Goal: Task Accomplishment & Management: Manage account settings

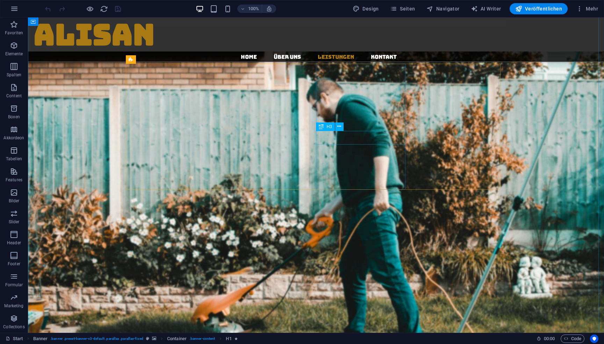
scroll to position [1149, 0]
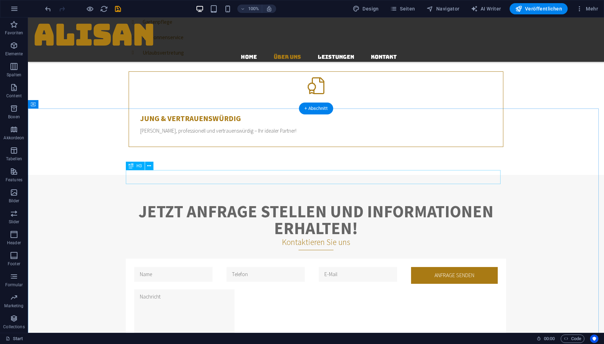
scroll to position [555, 0]
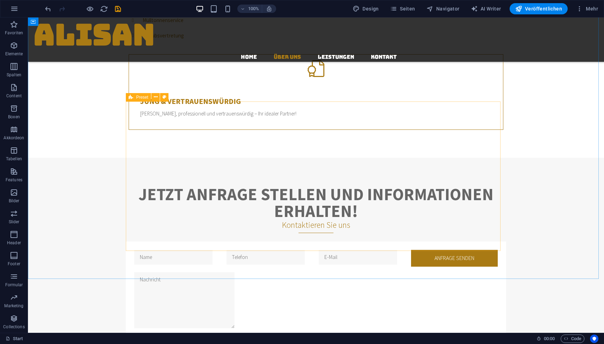
click at [131, 99] on icon at bounding box center [131, 97] width 5 height 8
click at [131, 100] on icon at bounding box center [131, 97] width 5 height 8
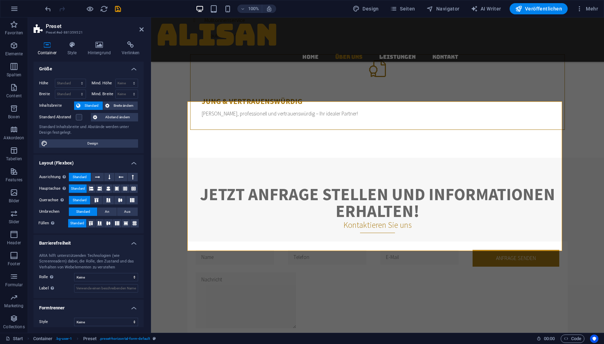
scroll to position [0, 0]
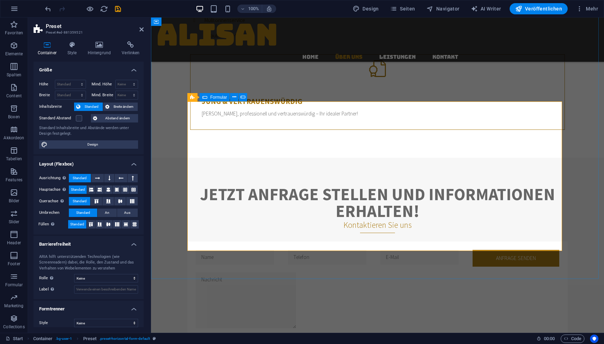
click at [207, 96] on div "Formular" at bounding box center [215, 97] width 30 height 8
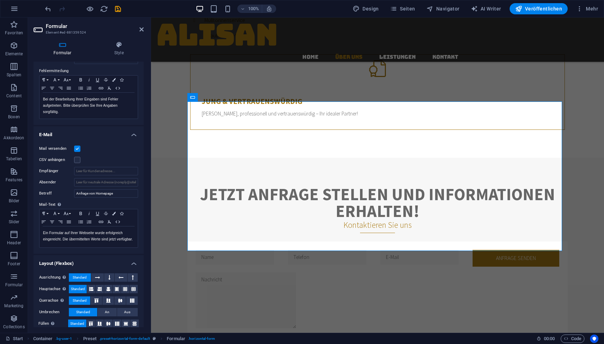
scroll to position [125, 0]
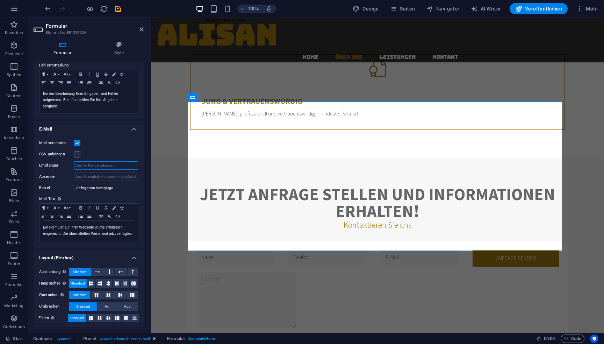
click at [110, 167] on input "Empfänger" at bounding box center [106, 165] width 64 height 8
type input "[EMAIL_ADDRESS][DOMAIN_NAME]"
click at [143, 27] on icon at bounding box center [141, 30] width 4 height 6
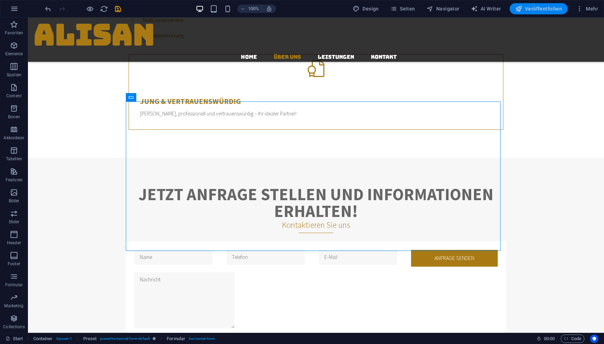
click at [535, 8] on span "Veröffentlichen" at bounding box center [538, 8] width 47 height 7
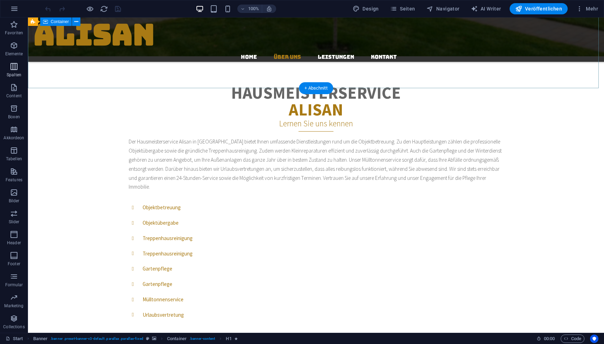
scroll to position [349, 0]
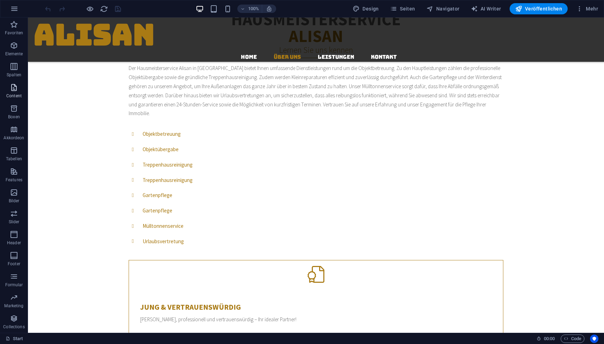
click at [14, 93] on p "Content" at bounding box center [13, 96] width 15 height 6
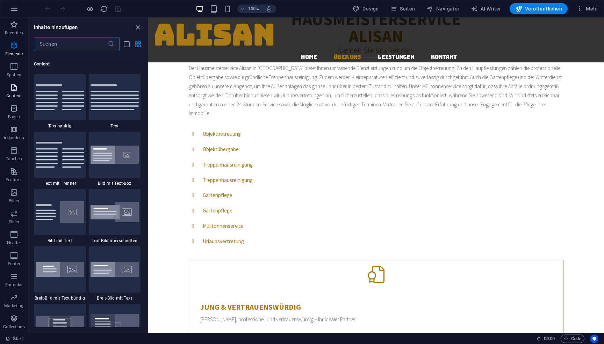
scroll to position [1223, 0]
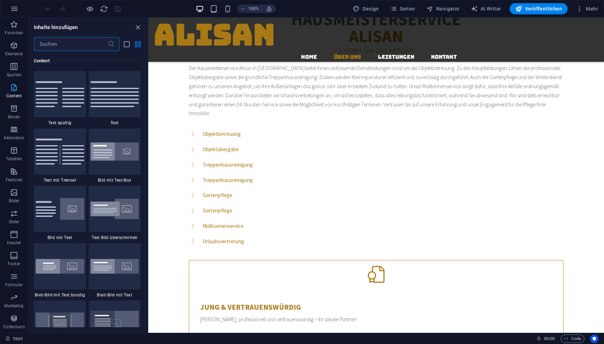
click at [14, 93] on p "Content" at bounding box center [13, 96] width 15 height 6
click at [14, 8] on icon "button" at bounding box center [14, 9] width 8 height 8
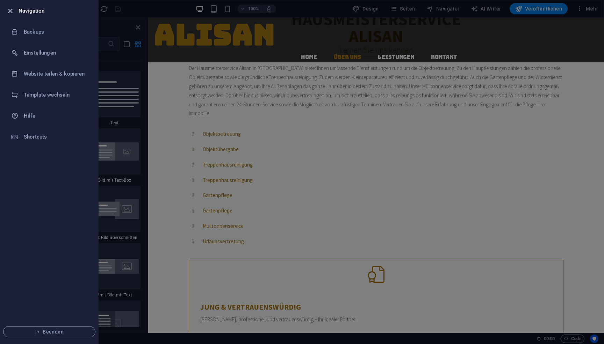
click at [7, 12] on icon "button" at bounding box center [10, 11] width 8 height 8
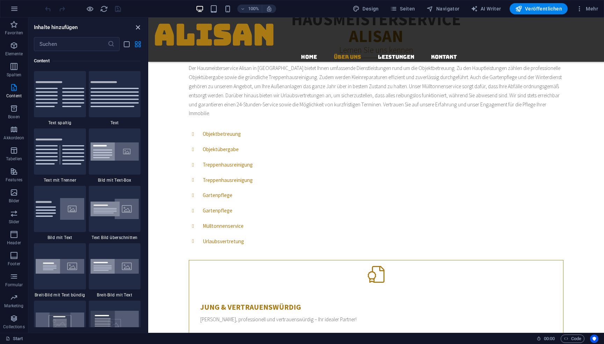
click at [136, 27] on icon "close panel" at bounding box center [138, 27] width 8 height 8
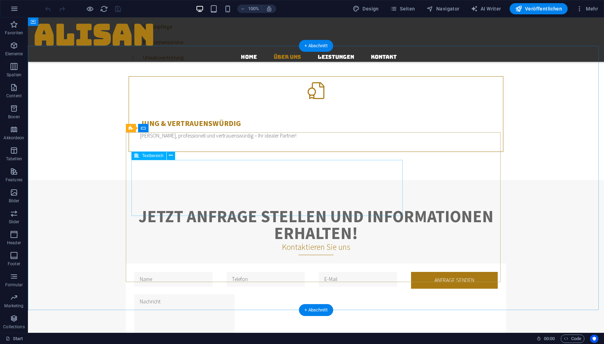
scroll to position [524, 0]
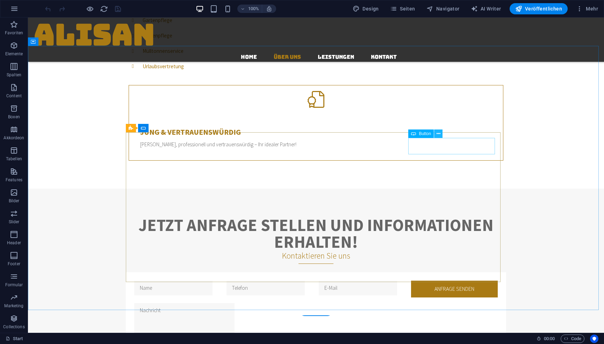
click at [437, 137] on icon at bounding box center [438, 133] width 4 height 7
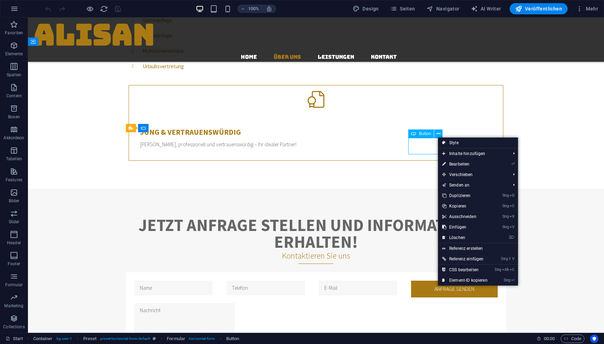
click at [425, 135] on span "Button" at bounding box center [425, 133] width 12 height 4
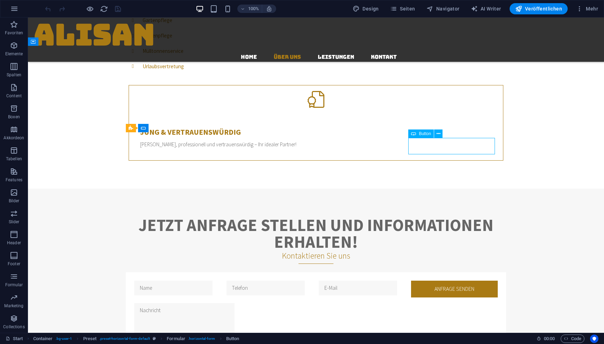
click at [425, 135] on span "Button" at bounding box center [425, 133] width 12 height 4
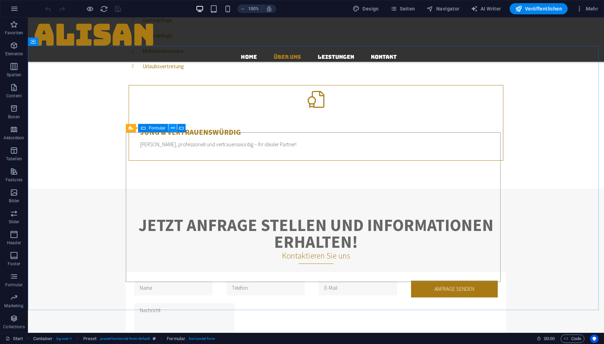
click at [176, 129] on button at bounding box center [172, 128] width 8 height 8
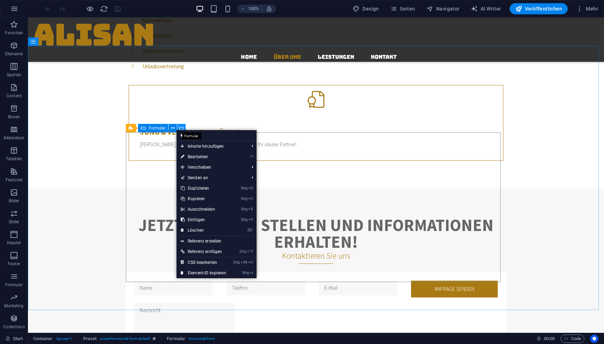
click at [182, 127] on icon at bounding box center [181, 127] width 5 height 7
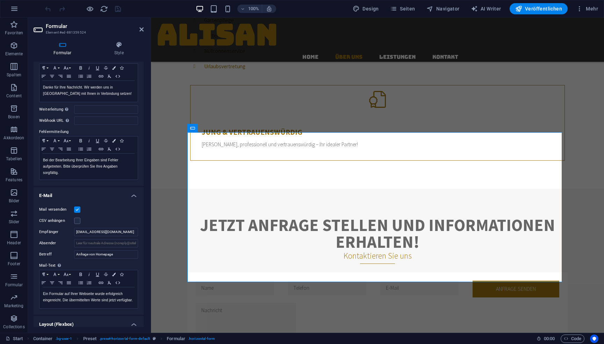
scroll to position [70, 0]
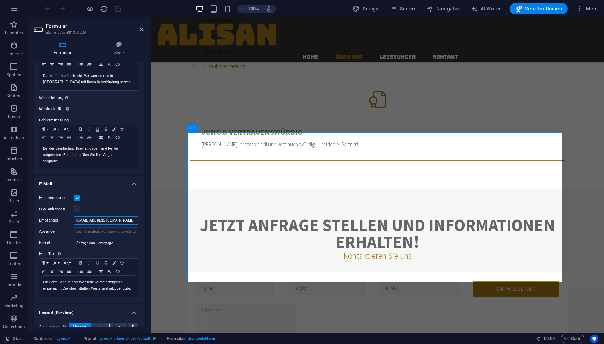
drag, startPoint x: 130, startPoint y: 219, endPoint x: 42, endPoint y: 206, distance: 89.0
click at [42, 206] on div "Mail versenden CSV anhängen Empfänger [EMAIL_ADDRESS][DOMAIN_NAME] Absender Bet…" at bounding box center [89, 245] width 110 height 115
click at [120, 222] on input "[EMAIL_ADDRESS][DOMAIN_NAME]" at bounding box center [106, 220] width 64 height 8
drag, startPoint x: 126, startPoint y: 233, endPoint x: 144, endPoint y: 232, distance: 17.9
click at [144, 232] on div "Formular Style Allgemein Bezeichnung Lege eine Bezeichnung für das Formular fes…" at bounding box center [88, 184] width 121 height 297
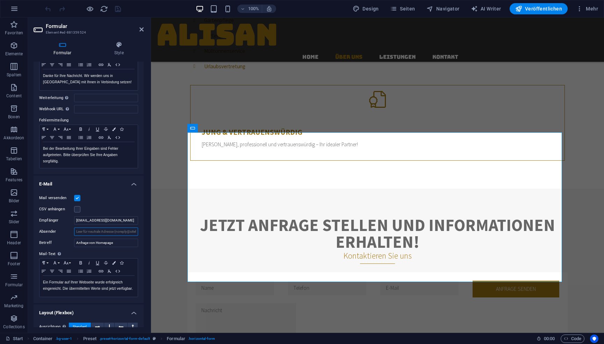
drag, startPoint x: 116, startPoint y: 232, endPoint x: 140, endPoint y: 233, distance: 24.1
click at [140, 233] on div "Mail versenden CSV anhängen Empfänger [EMAIL_ADDRESS][DOMAIN_NAME] Absender Bet…" at bounding box center [89, 245] width 110 height 115
drag, startPoint x: 122, startPoint y: 221, endPoint x: 0, endPoint y: 207, distance: 122.4
click at [0, 207] on section "Favoriten Elemente Spalten Content Boxen Akkordeon Tabellen Features Bilder Sli…" at bounding box center [302, 174] width 604 height 315
click at [97, 231] on input "Absender" at bounding box center [106, 231] width 64 height 8
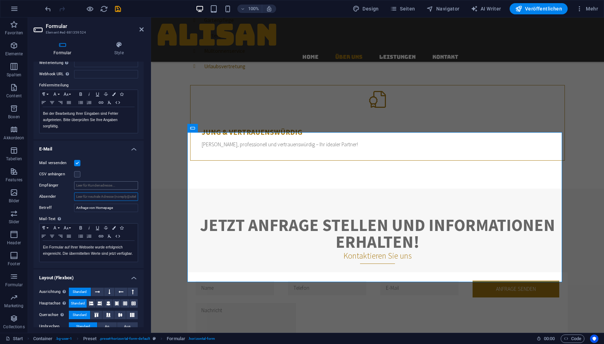
scroll to position [125, 0]
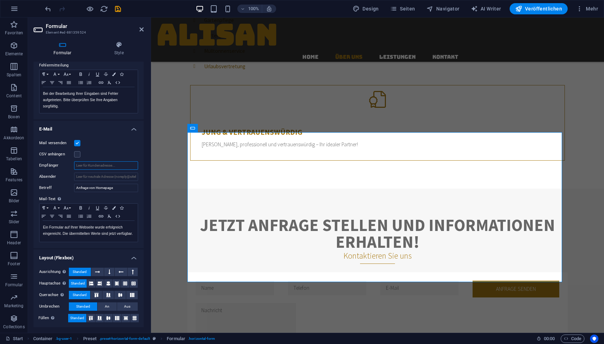
click at [95, 166] on input "Empfänger" at bounding box center [106, 165] width 64 height 8
type input "[EMAIL_ADDRESS][DOMAIN_NAME]"
click at [97, 176] on input "Absender" at bounding box center [106, 176] width 64 height 8
type input "[EMAIL_ADDRESS][DOMAIN_NAME]"
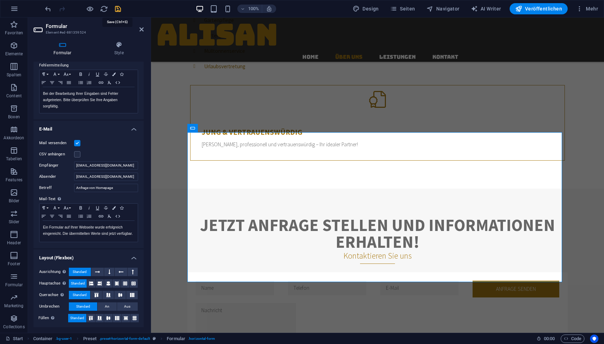
click at [117, 8] on icon "save" at bounding box center [118, 9] width 8 height 8
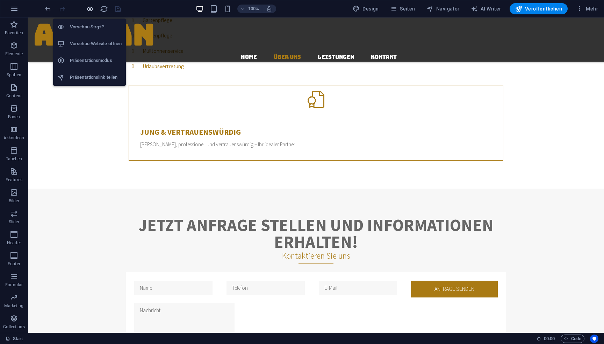
click at [91, 7] on icon "button" at bounding box center [90, 9] width 8 height 8
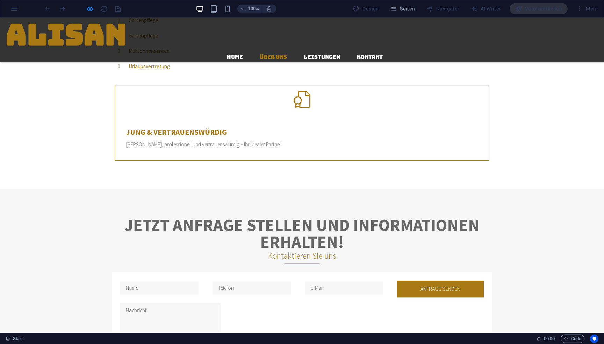
click at [172, 280] on input "text" at bounding box center [159, 287] width 78 height 15
type input "[PERSON_NAME]"
type input "01624217007"
type input "[EMAIL_ADDRESS][DOMAIN_NAME]"
click at [200, 303] on textarea at bounding box center [170, 331] width 100 height 56
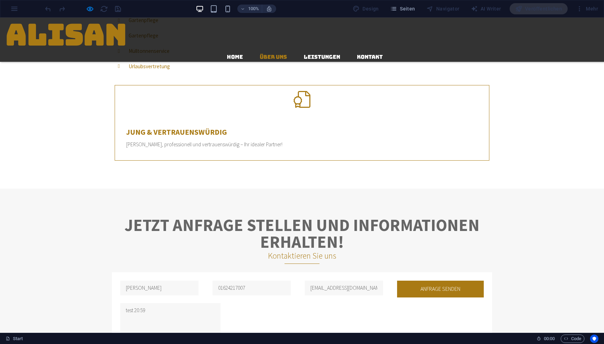
type textarea "test 20:59"
checkbox input "true"
click at [427, 280] on button "Anfrage senden" at bounding box center [440, 288] width 87 height 16
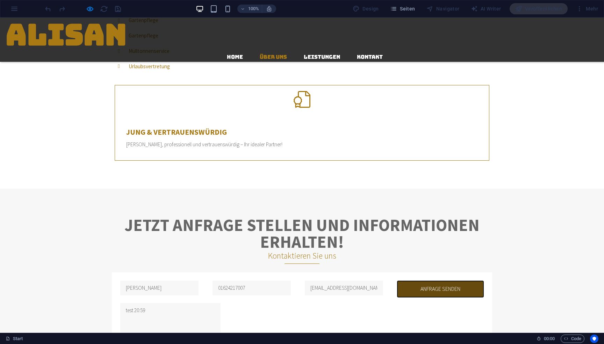
click at [421, 280] on button "Anfrage senden" at bounding box center [440, 288] width 87 height 16
click at [424, 280] on button "Anfrage senden" at bounding box center [440, 288] width 87 height 16
click at [457, 280] on button "Anfrage senden" at bounding box center [440, 288] width 87 height 16
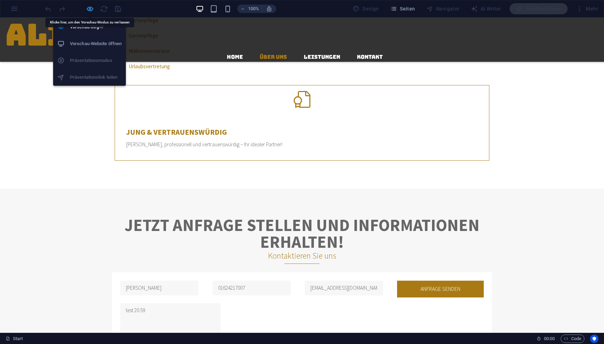
click at [88, 9] on icon "button" at bounding box center [90, 9] width 8 height 8
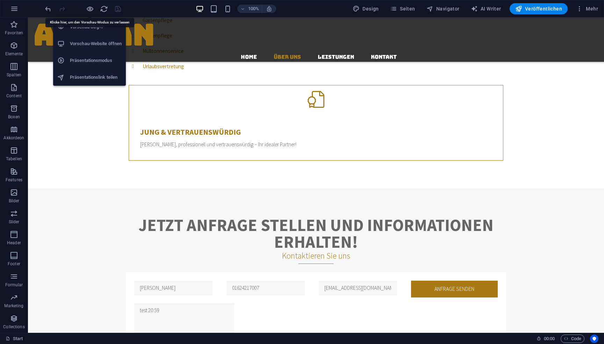
click at [96, 39] on li "Vorschau-Website öffnen" at bounding box center [89, 43] width 73 height 17
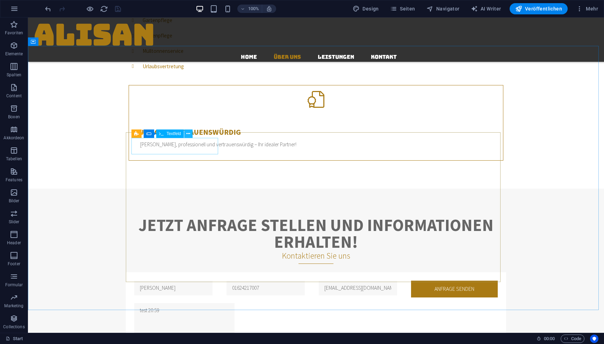
click at [189, 134] on icon at bounding box center [188, 133] width 4 height 7
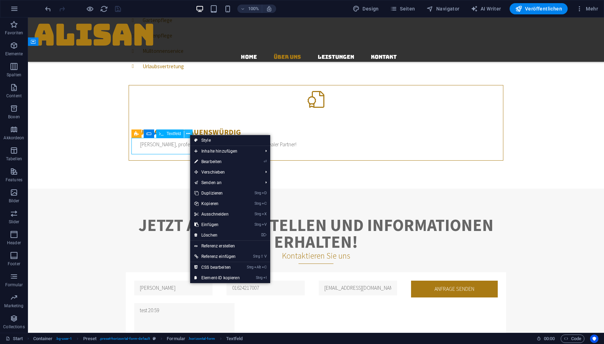
click at [189, 133] on icon at bounding box center [188, 133] width 4 height 7
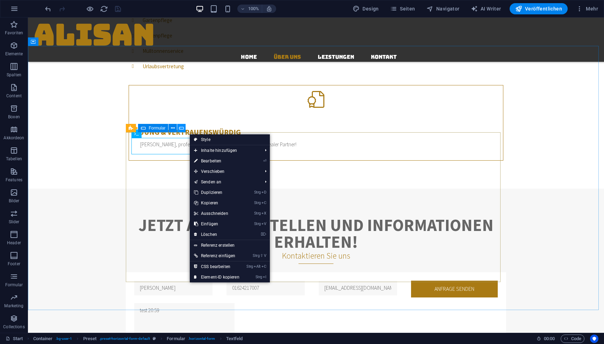
click at [179, 128] on icon at bounding box center [181, 127] width 5 height 7
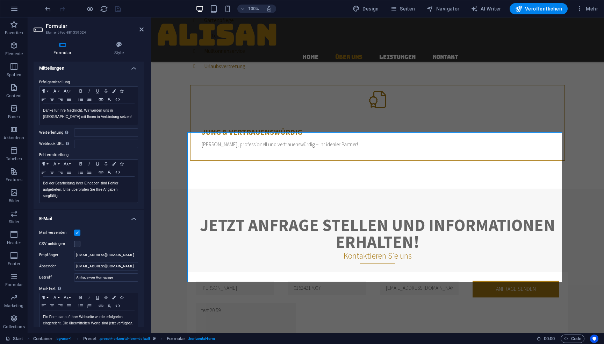
scroll to position [105, 0]
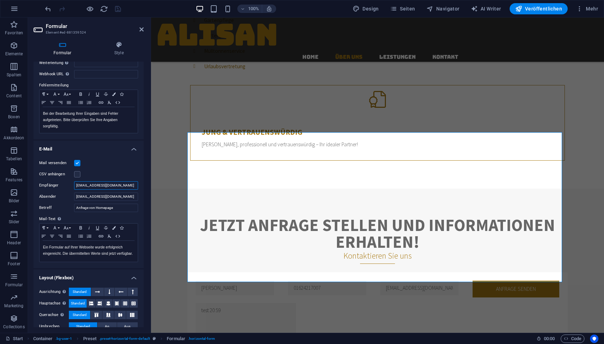
drag, startPoint x: 124, startPoint y: 187, endPoint x: 117, endPoint y: 186, distance: 7.5
click at [117, 186] on input "[EMAIL_ADDRESS][DOMAIN_NAME]" at bounding box center [106, 185] width 64 height 8
click at [116, 197] on input "[EMAIL_ADDRESS][DOMAIN_NAME]" at bounding box center [106, 196] width 64 height 8
drag, startPoint x: 117, startPoint y: 187, endPoint x: 51, endPoint y: 185, distance: 66.1
click at [51, 185] on div "Empfänger [EMAIL_ADDRESS][DOMAIN_NAME]" at bounding box center [88, 185] width 99 height 8
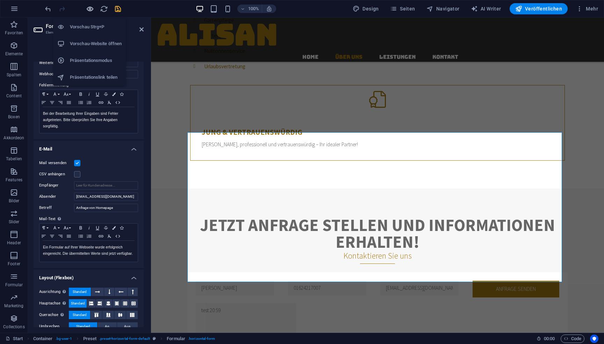
click at [88, 8] on icon "button" at bounding box center [90, 9] width 8 height 8
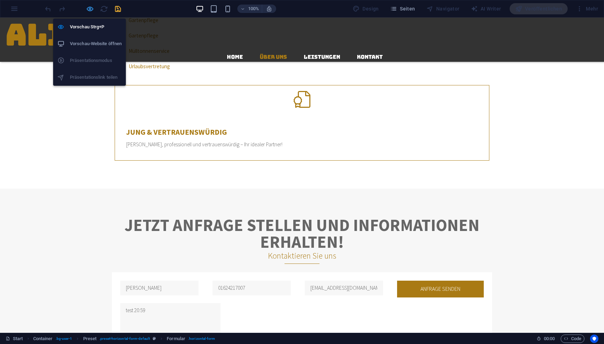
click at [88, 9] on icon "button" at bounding box center [90, 9] width 8 height 8
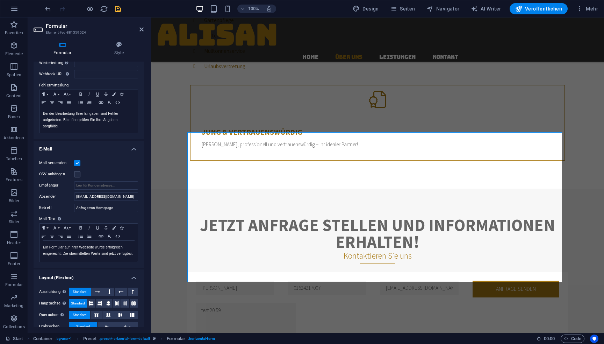
click at [116, 10] on icon "save" at bounding box center [118, 9] width 8 height 8
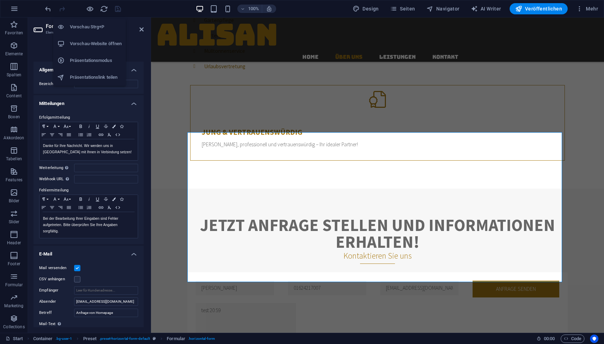
click at [106, 42] on h6 "Vorschau-Website öffnen" at bounding box center [96, 43] width 52 height 8
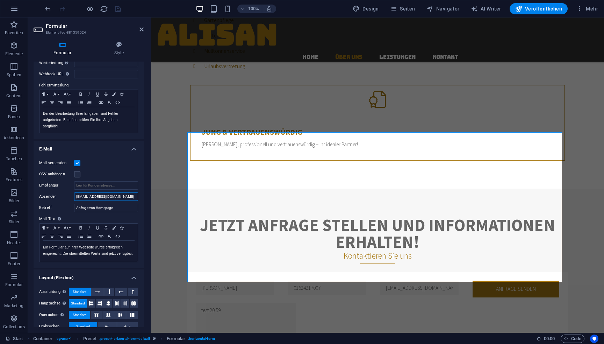
drag, startPoint x: 120, startPoint y: 197, endPoint x: 49, endPoint y: 194, distance: 71.7
click at [49, 194] on div "Absender [EMAIL_ADDRESS][DOMAIN_NAME]" at bounding box center [88, 196] width 99 height 8
click at [109, 188] on input "Empfänger" at bounding box center [106, 185] width 64 height 8
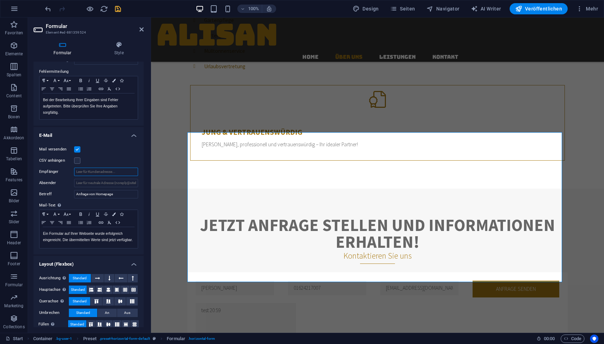
scroll to position [125, 0]
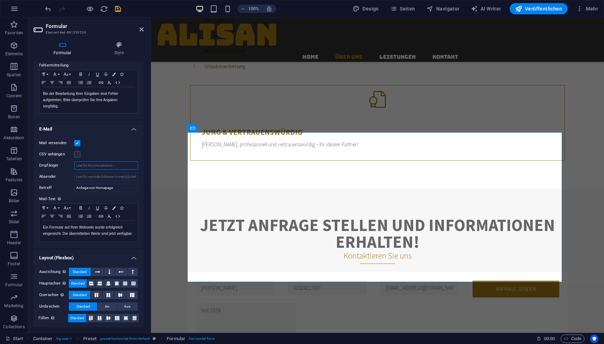
click at [114, 163] on input "Empfänger" at bounding box center [106, 165] width 64 height 8
type input "[EMAIL_ADDRESS][DOMAIN_NAME]"
click at [120, 11] on icon "save" at bounding box center [118, 9] width 8 height 8
click at [109, 174] on input "Absender" at bounding box center [106, 176] width 64 height 8
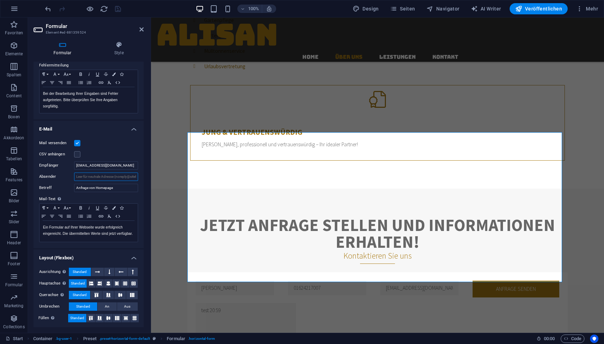
paste input "[EMAIL_ADDRESS][DOMAIN_NAME]"
type input "[EMAIL_ADDRESS][DOMAIN_NAME]"
click at [117, 9] on icon "save" at bounding box center [118, 9] width 8 height 8
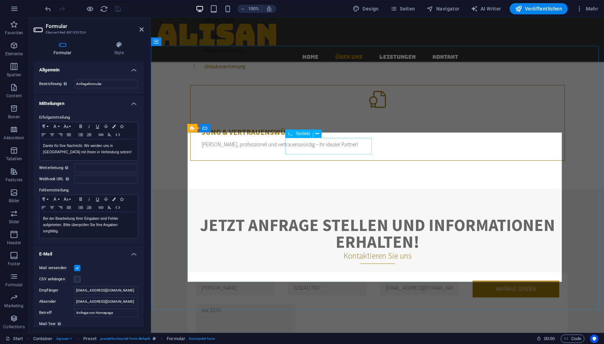
drag, startPoint x: 446, startPoint y: 146, endPoint x: 353, endPoint y: 148, distance: 93.0
drag, startPoint x: 324, startPoint y: 145, endPoint x: 245, endPoint y: 139, distance: 79.9
drag, startPoint x: 233, startPoint y: 144, endPoint x: 179, endPoint y: 144, distance: 54.9
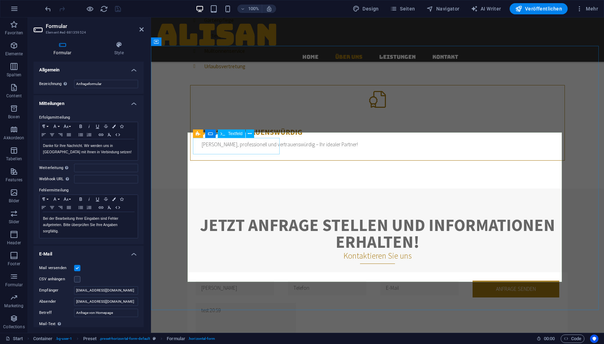
click at [179, 188] on div "Jetzt Anfrage stellen und Informationen erhalten! Kontaktieren Sie uns [PERSON_…" at bounding box center [377, 329] width 453 height 282
drag, startPoint x: 237, startPoint y: 171, endPoint x: 186, endPoint y: 171, distance: 51.0
click at [115, 12] on div at bounding box center [83, 8] width 78 height 11
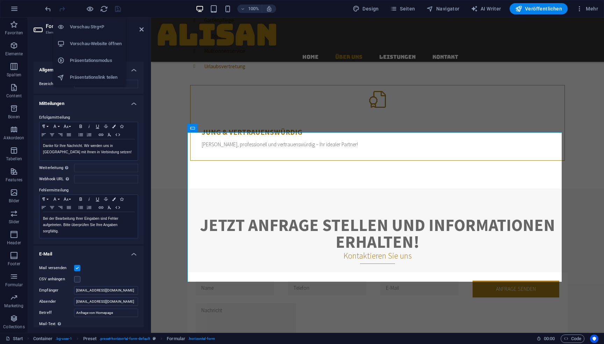
click at [96, 40] on h6 "Vorschau-Website öffnen" at bounding box center [96, 43] width 52 height 8
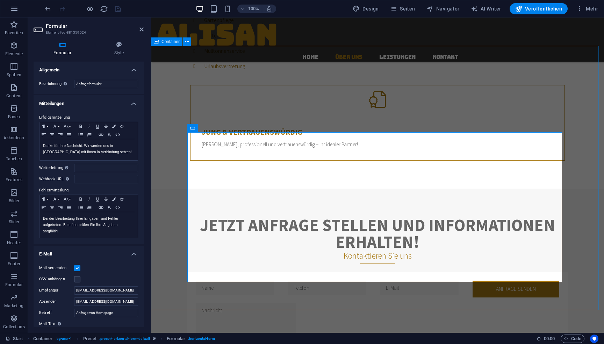
click at [169, 188] on div "Jetzt Anfrage stellen und Informationen erhalten! Kontaktieren Sie uns Anfrage …" at bounding box center [377, 329] width 453 height 282
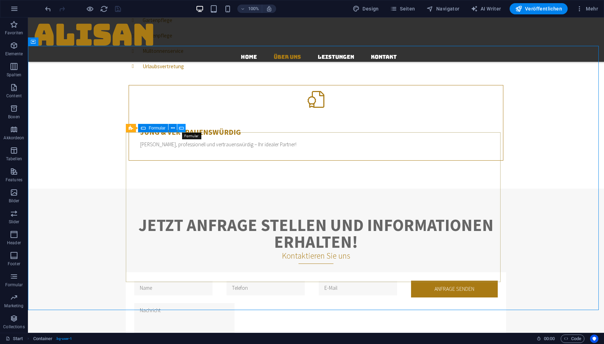
click at [179, 127] on icon at bounding box center [181, 127] width 5 height 7
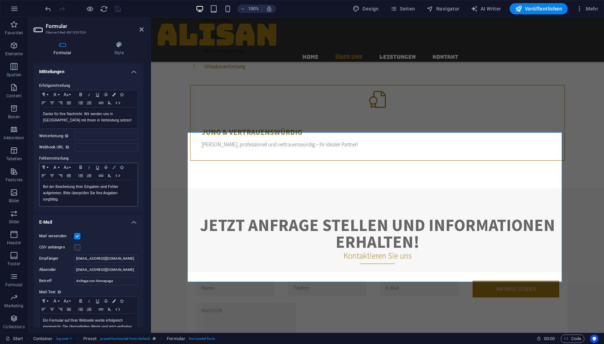
scroll to position [0, 0]
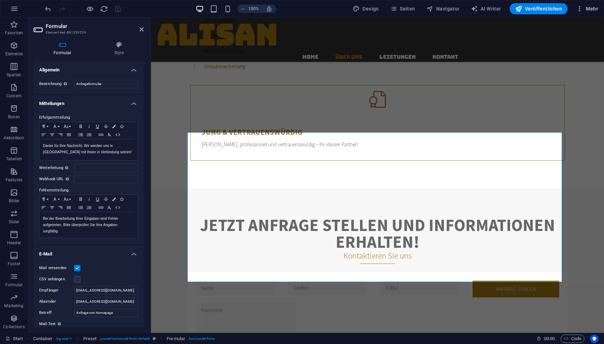
click at [585, 7] on span "Mehr" at bounding box center [587, 8] width 22 height 7
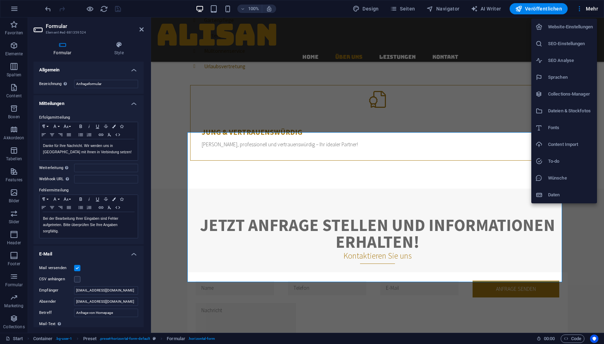
click at [580, 193] on h6 "Daten" at bounding box center [570, 194] width 45 height 8
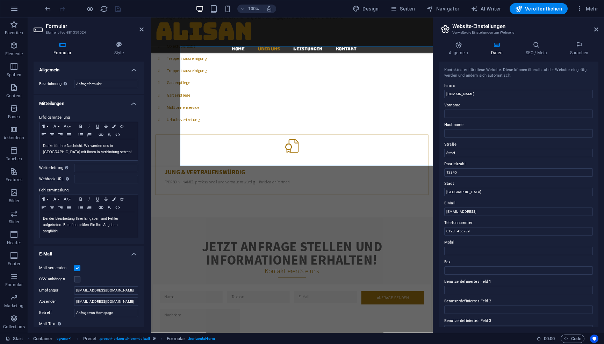
scroll to position [602, 0]
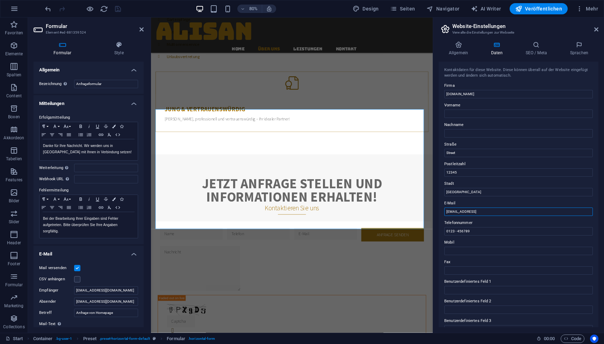
click at [541, 211] on input "[EMAIL_ADDRESS]" at bounding box center [518, 211] width 149 height 8
drag, startPoint x: 697, startPoint y: 229, endPoint x: 461, endPoint y: 261, distance: 238.4
click at [494, 214] on input "[EMAIL_ADDRESS]" at bounding box center [518, 211] width 149 height 8
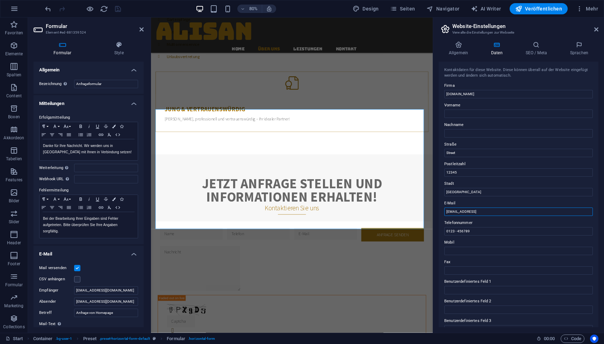
paste input "[EMAIL_ADDRESS][DOMAIN_NAME]"
type input "[EMAIL_ADDRESS][DOMAIN_NAME]"
click at [488, 231] on input "0123 - 456789" at bounding box center [518, 231] width 149 height 8
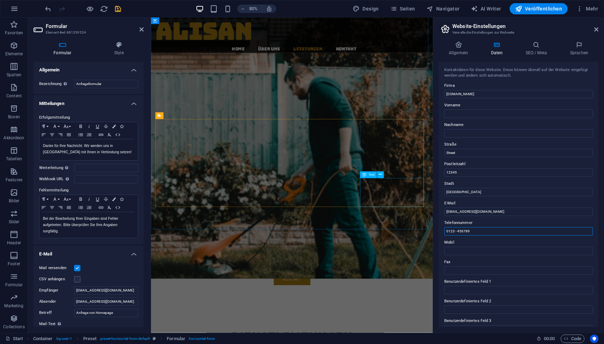
scroll to position [1160, 0]
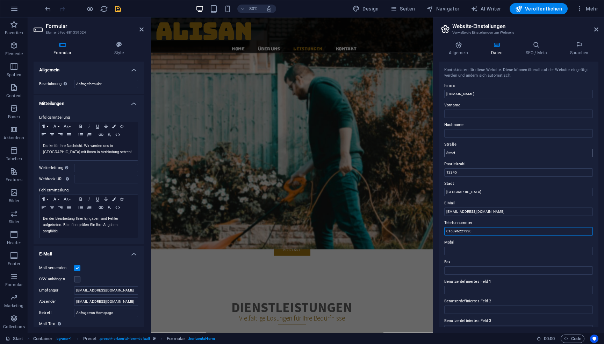
type input "016096221330"
click at [478, 155] on input "Street" at bounding box center [518, 153] width 149 height 8
drag, startPoint x: 629, startPoint y: 171, endPoint x: 438, endPoint y: 194, distance: 191.8
click at [454, 152] on input "Street" at bounding box center [518, 153] width 149 height 8
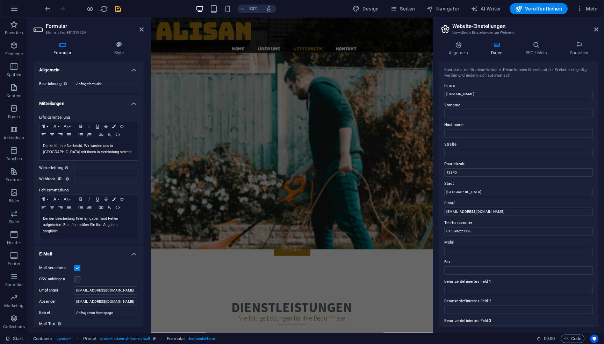
click at [473, 166] on label "Postleitzahl" at bounding box center [518, 164] width 149 height 8
click at [473, 168] on input "12345" at bounding box center [518, 172] width 149 height 8
click at [474, 170] on input "12345" at bounding box center [518, 172] width 149 height 8
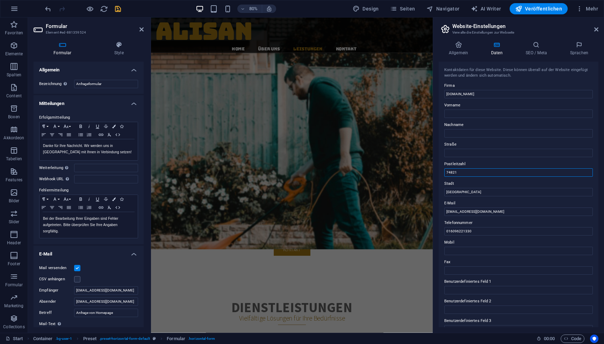
type input "74821"
type input "Mosbach"
drag, startPoint x: 658, startPoint y: 112, endPoint x: 428, endPoint y: 96, distance: 230.8
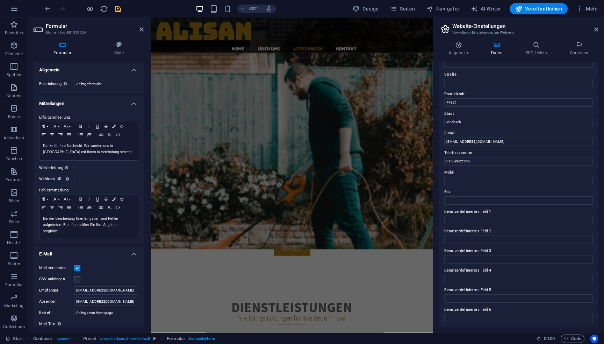
scroll to position [0, 0]
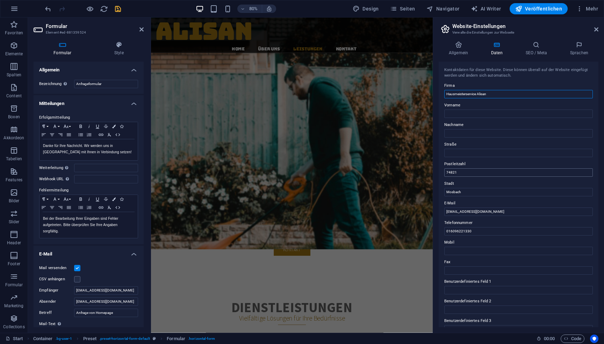
type input "Hausmeisterservice Alisan"
click at [117, 11] on icon "save" at bounding box center [118, 9] width 8 height 8
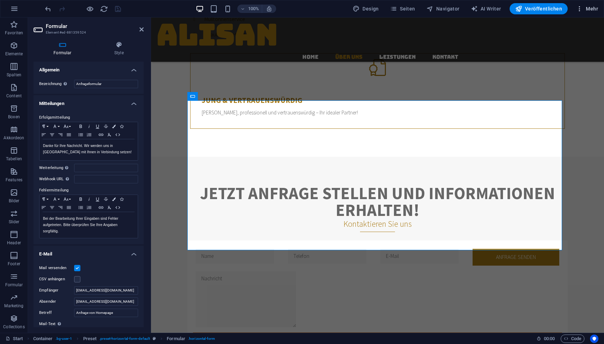
click at [584, 7] on span "Mehr" at bounding box center [587, 8] width 22 height 7
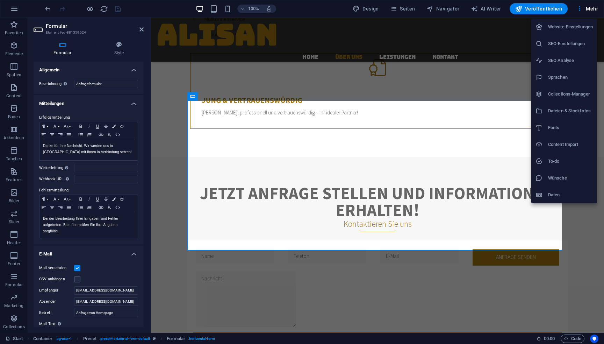
click at [584, 93] on h6 "Collections-Manager" at bounding box center [570, 94] width 45 height 8
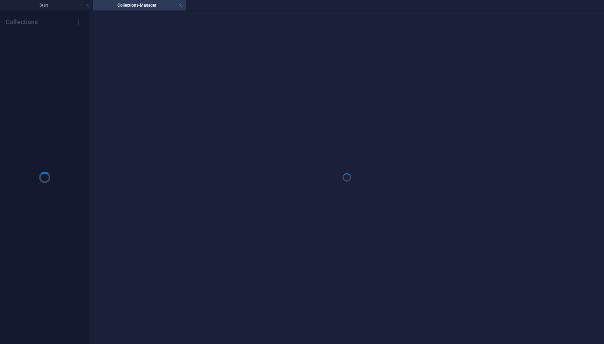
scroll to position [0, 0]
click at [182, 3] on h4 "Collections-Manager" at bounding box center [139, 5] width 93 height 8
click at [179, 4] on link at bounding box center [180, 5] width 4 height 7
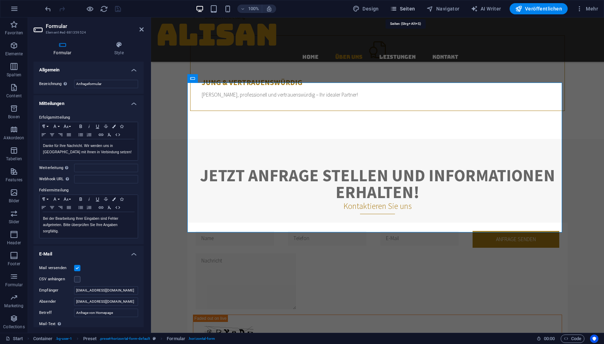
click at [410, 8] on span "Seiten" at bounding box center [402, 8] width 25 height 7
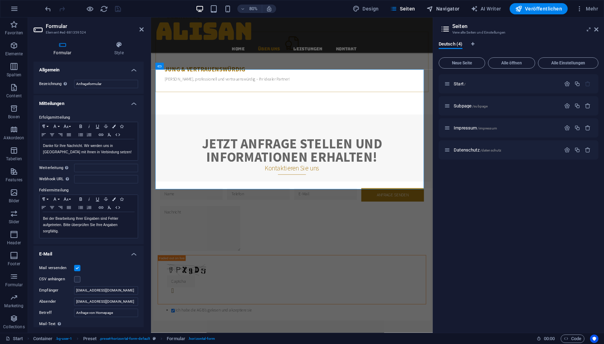
click at [442, 8] on span "Navigator" at bounding box center [442, 8] width 33 height 7
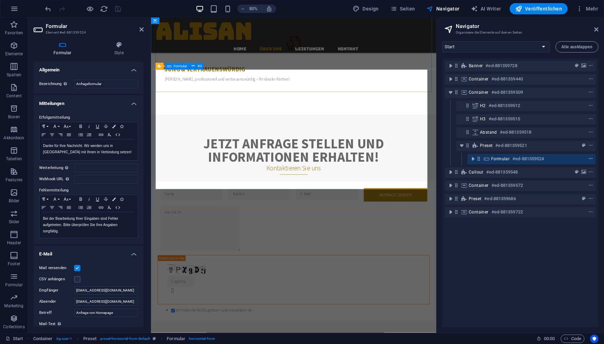
click at [590, 158] on icon "context-menu" at bounding box center [590, 158] width 5 height 5
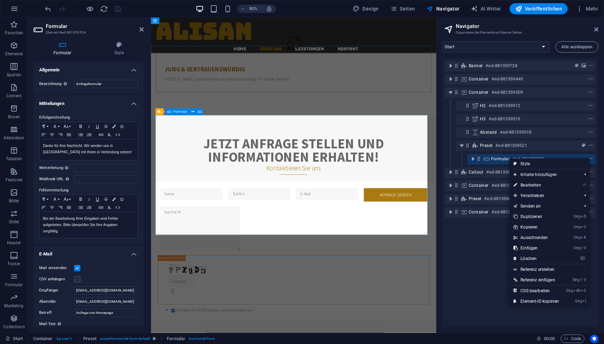
scroll to position [595, 0]
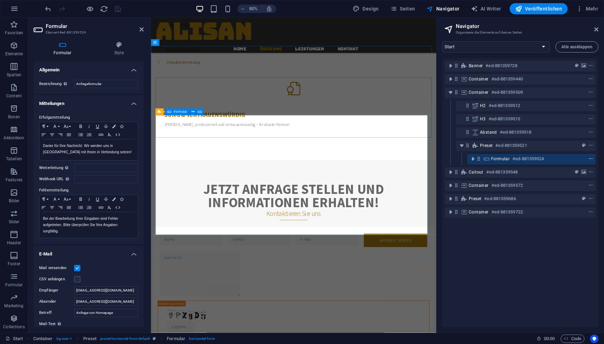
click at [588, 157] on icon "context-menu" at bounding box center [590, 158] width 5 height 5
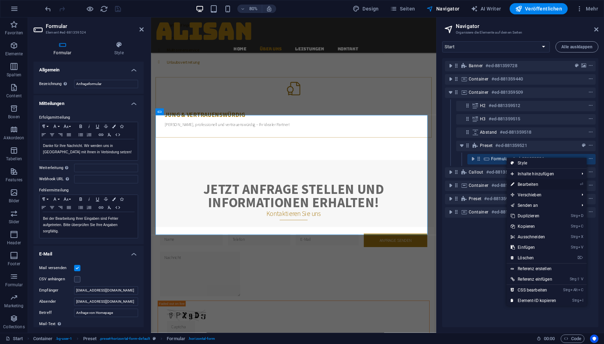
click at [555, 185] on link "⏎ Bearbeiten" at bounding box center [533, 184] width 54 height 10
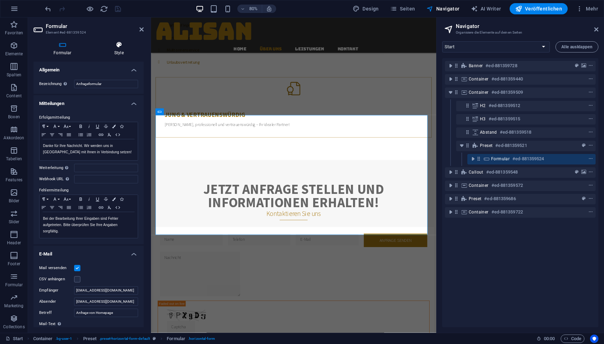
click at [117, 45] on icon at bounding box center [118, 44] width 49 height 7
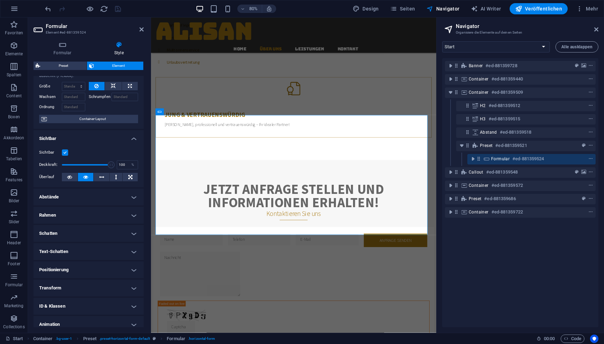
scroll to position [50, 0]
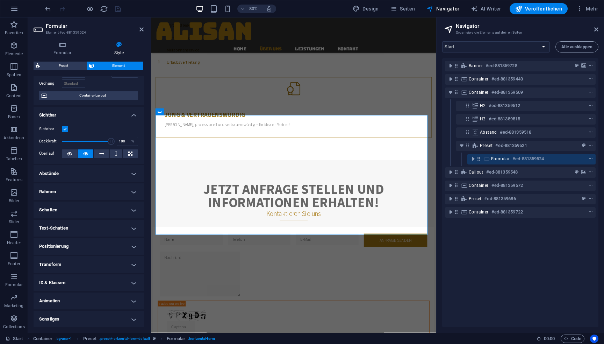
click at [133, 322] on h4 "Sonstiges" at bounding box center [89, 318] width 110 height 17
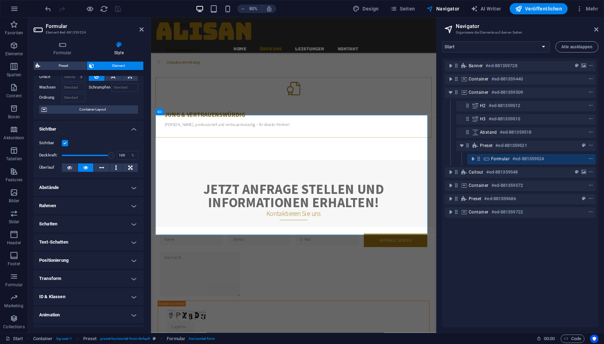
scroll to position [0, 0]
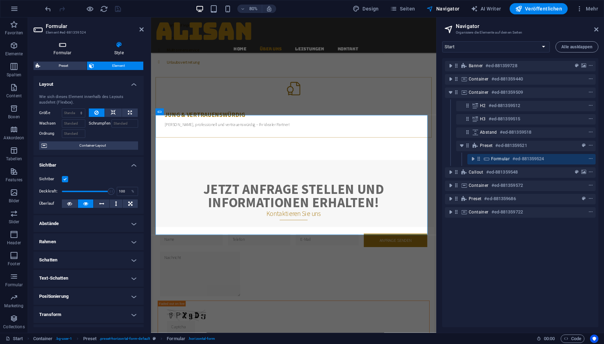
click at [70, 52] on h4 "Formular" at bounding box center [64, 48] width 61 height 15
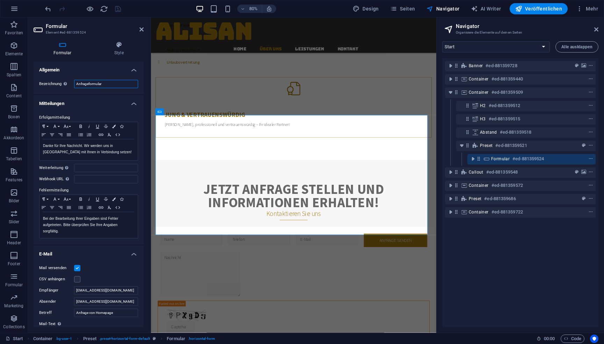
click at [119, 88] on input "Anfrageformular" at bounding box center [106, 84] width 64 height 8
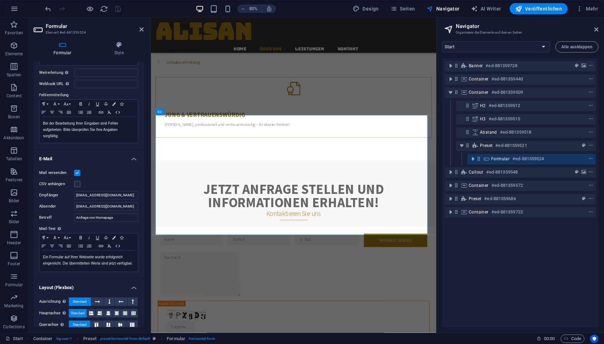
scroll to position [125, 0]
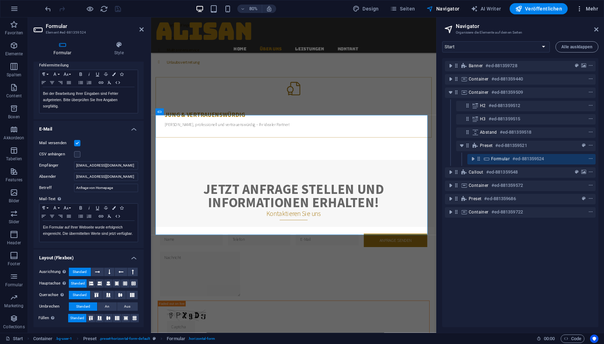
click at [579, 7] on icon "button" at bounding box center [579, 8] width 7 height 7
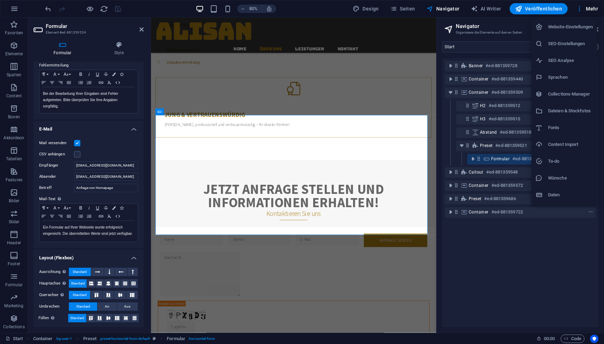
click at [564, 29] on h6 "Website-Einstellungen" at bounding box center [570, 27] width 45 height 8
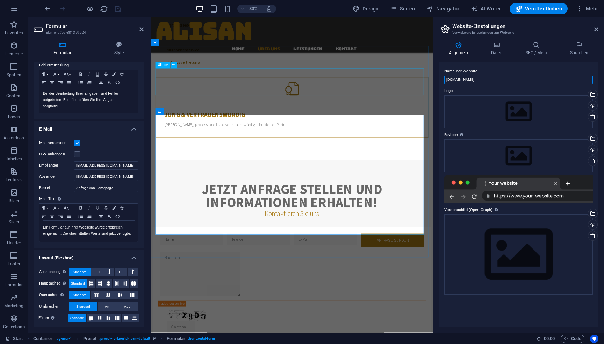
drag, startPoint x: 654, startPoint y: 94, endPoint x: 485, endPoint y: 105, distance: 169.2
click at [493, 79] on input "[DOMAIN_NAME]" at bounding box center [518, 79] width 149 height 8
type input "Hausmeisterservice Alisan"
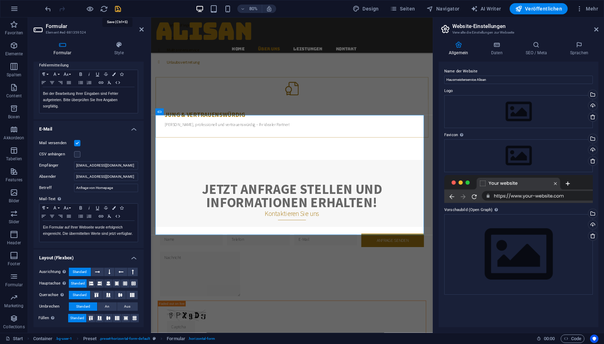
click at [117, 6] on icon "save" at bounding box center [118, 9] width 8 height 8
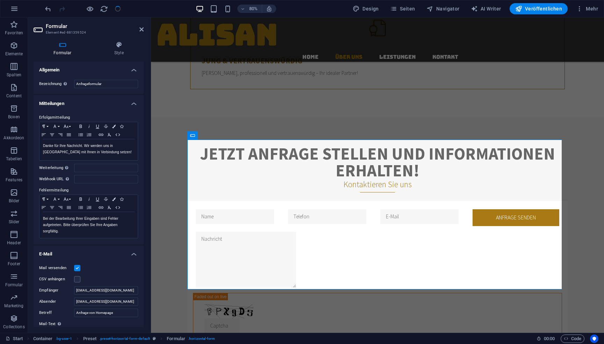
scroll to position [517, 0]
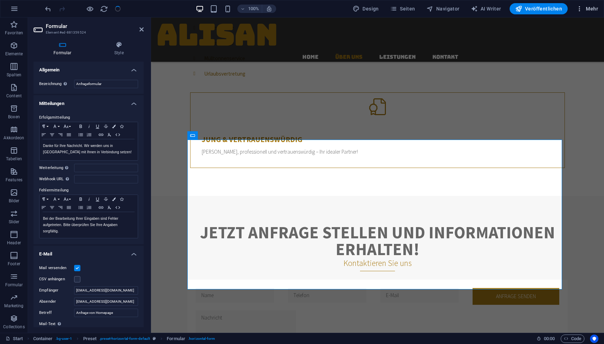
click at [594, 10] on span "Mehr" at bounding box center [587, 8] width 22 height 7
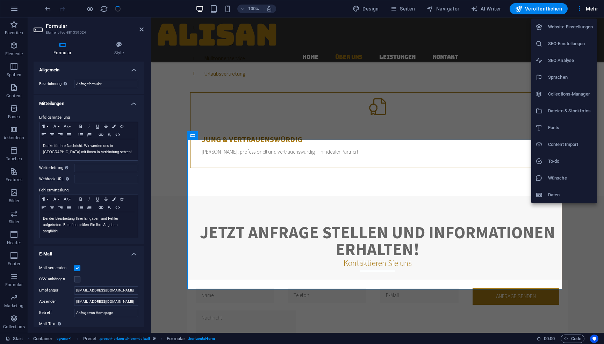
click at [575, 26] on h6 "Website-Einstellungen" at bounding box center [570, 27] width 45 height 8
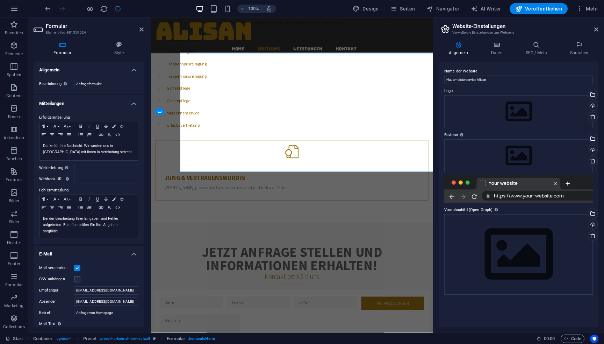
scroll to position [595, 0]
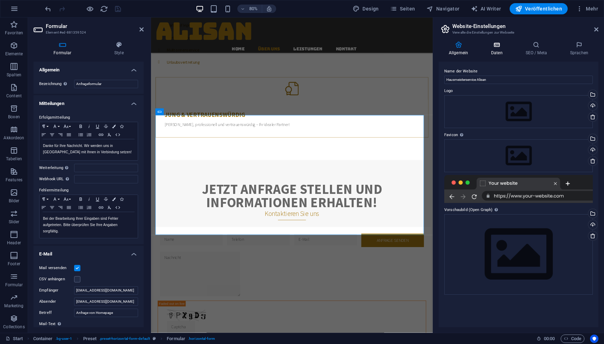
click at [501, 51] on h4 "Daten" at bounding box center [498, 48] width 35 height 15
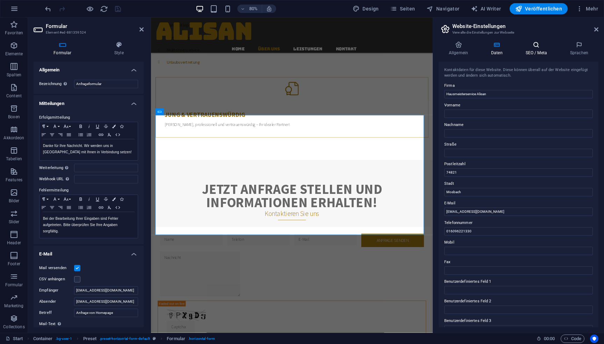
click at [544, 51] on h4 "SEO / Meta" at bounding box center [537, 48] width 44 height 15
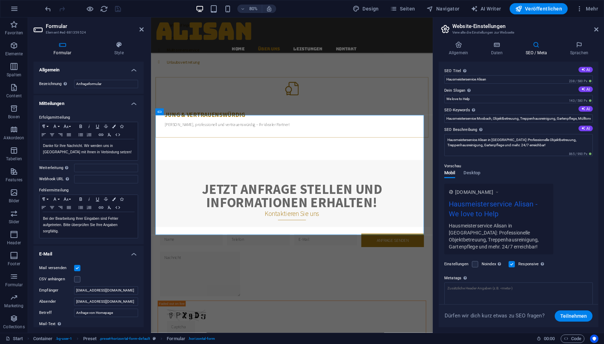
scroll to position [0, 0]
click at [579, 48] on icon at bounding box center [579, 44] width 38 height 7
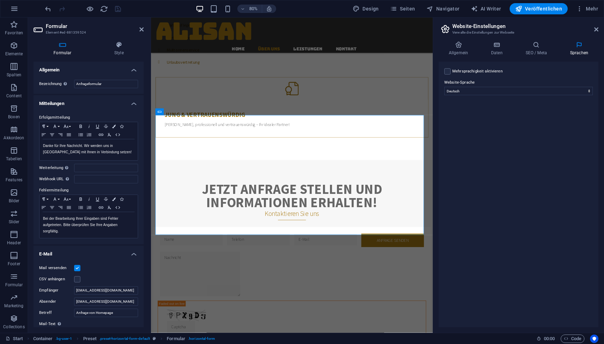
click at [466, 57] on div "Allgemein Daten SEO / Meta Sprachen Name der Website Hausmeisterservice Alisan …" at bounding box center [519, 184] width 160 height 286
click at [462, 49] on h4 "Allgemein" at bounding box center [460, 48] width 42 height 15
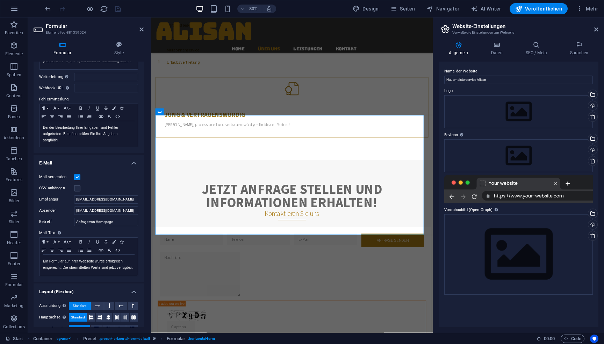
scroll to position [105, 0]
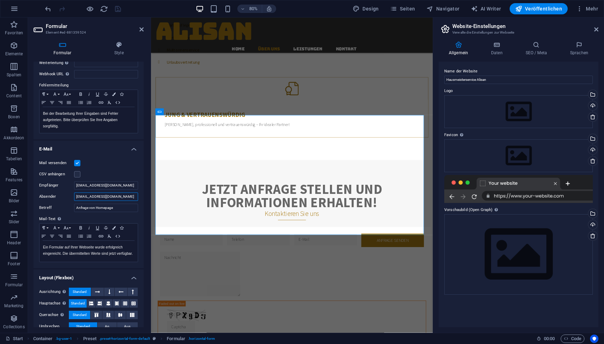
click at [122, 195] on input "[EMAIL_ADDRESS][DOMAIN_NAME]" at bounding box center [106, 196] width 64 height 8
click at [121, 188] on input "[EMAIL_ADDRESS][DOMAIN_NAME]" at bounding box center [106, 185] width 64 height 8
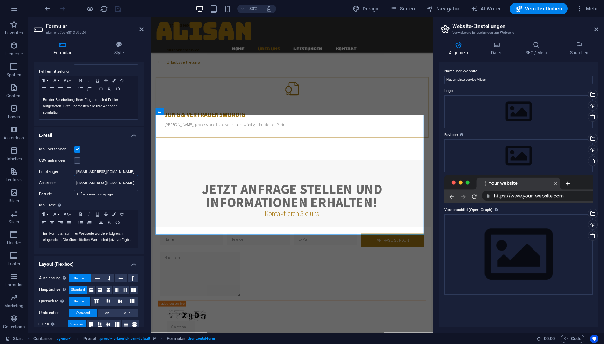
scroll to position [125, 0]
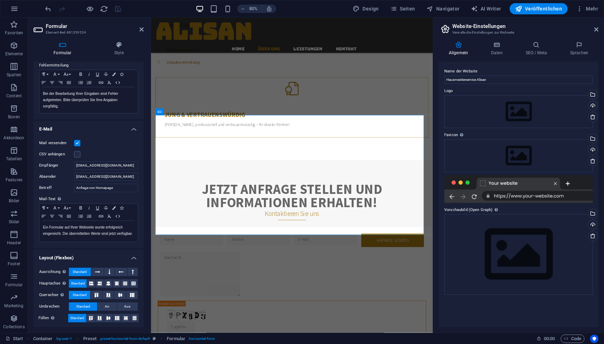
click at [77, 141] on label at bounding box center [77, 143] width 6 height 6
click at [0, 0] on input "Mail versenden" at bounding box center [0, 0] width 0 height 0
click at [78, 140] on label at bounding box center [77, 143] width 6 height 6
click at [0, 0] on input "Mail versenden" at bounding box center [0, 0] width 0 height 0
click at [117, 8] on icon "save" at bounding box center [118, 9] width 8 height 8
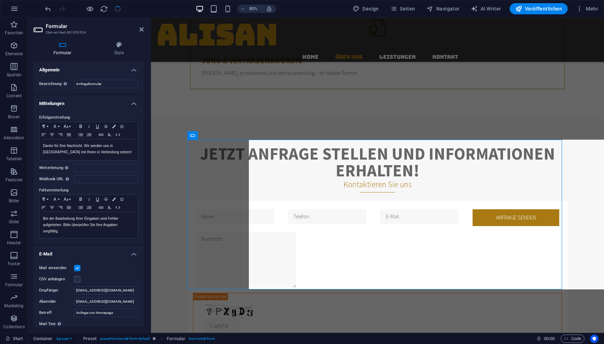
scroll to position [517, 0]
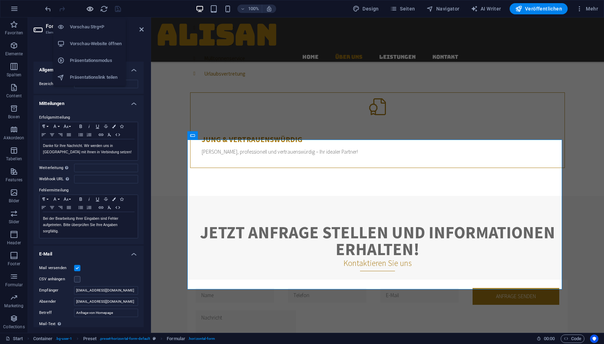
click at [90, 12] on icon "button" at bounding box center [90, 9] width 8 height 8
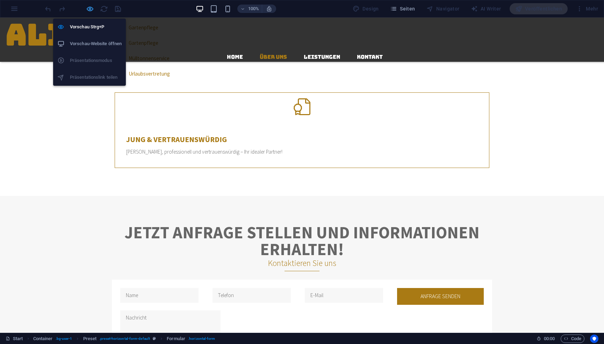
click at [90, 9] on icon "button" at bounding box center [90, 9] width 8 height 8
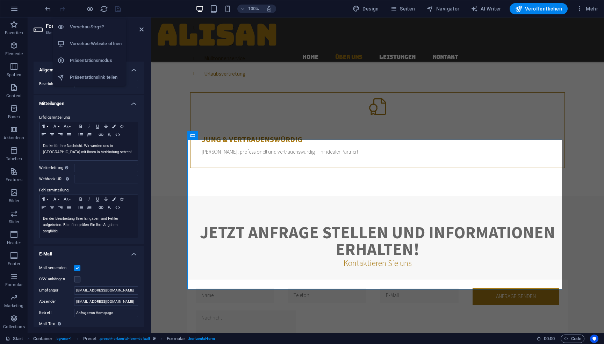
click at [100, 43] on h6 "Vorschau-Website öffnen" at bounding box center [96, 43] width 52 height 8
click at [108, 299] on input "[EMAIL_ADDRESS][DOMAIN_NAME]" at bounding box center [106, 301] width 64 height 8
click at [105, 289] on input "[EMAIL_ADDRESS][DOMAIN_NAME]" at bounding box center [106, 290] width 64 height 8
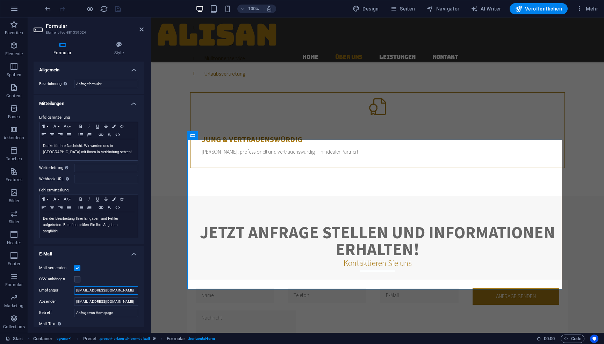
click at [105, 289] on input "[EMAIL_ADDRESS][DOMAIN_NAME]" at bounding box center [106, 290] width 64 height 8
paste input "[EMAIL_ADDRESS][DOMAIN_NAME]"
type input "[EMAIL_ADDRESS][DOMAIN_NAME]"
click at [121, 9] on icon "save" at bounding box center [118, 9] width 8 height 8
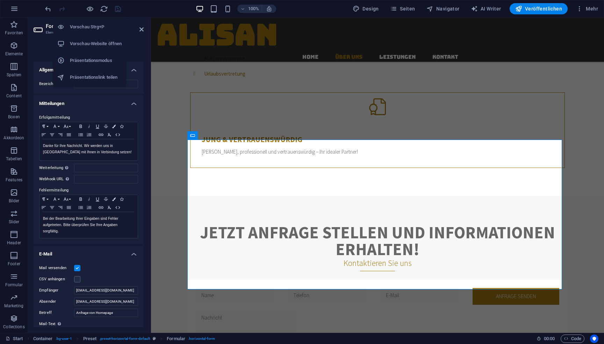
click at [102, 40] on h6 "Vorschau-Website öffnen" at bounding box center [96, 43] width 52 height 8
click at [545, 7] on span "Veröffentlichen" at bounding box center [538, 8] width 47 height 7
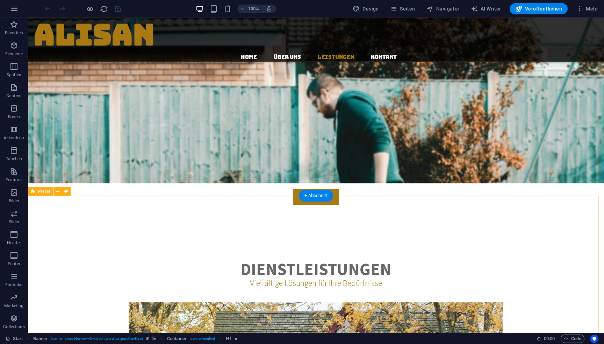
scroll to position [1149, 0]
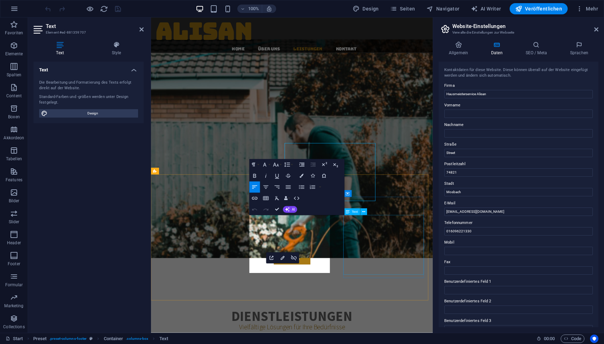
scroll to position [1160, 0]
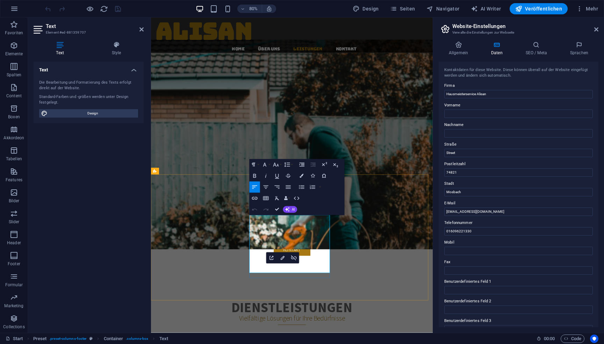
copy span "[EMAIL_ADDRESS][DOMAIN_NAME]"
drag, startPoint x: 320, startPoint y: 331, endPoint x: 308, endPoint y: 335, distance: 13.2
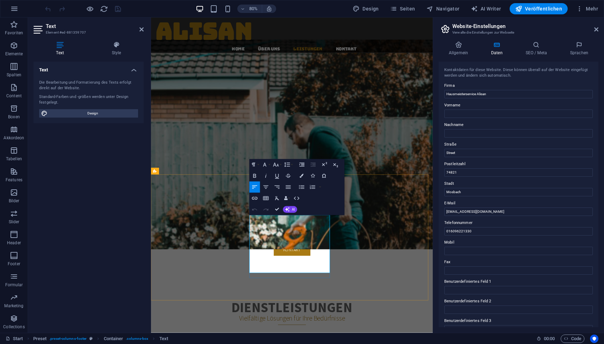
click at [281, 258] on icon "button" at bounding box center [282, 257] width 7 height 7
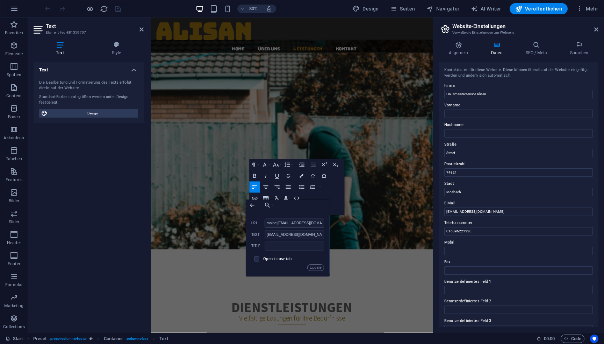
drag, startPoint x: 311, startPoint y: 224, endPoint x: 278, endPoint y: 225, distance: 32.9
click at [278, 225] on input "mailto:woody@sitejet.io" at bounding box center [294, 222] width 59 height 9
type input "mailto:info@hausmeisterservice-alisan.de"
click at [313, 269] on button "Update" at bounding box center [315, 267] width 17 height 7
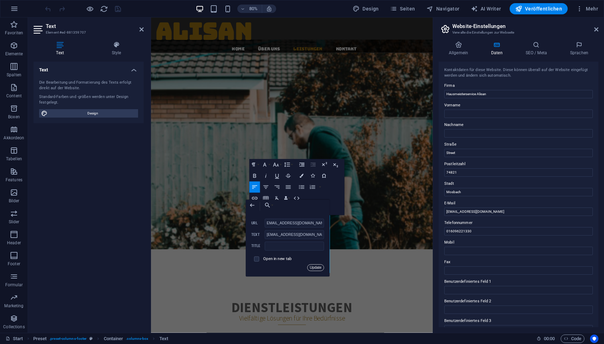
scroll to position [0, 0]
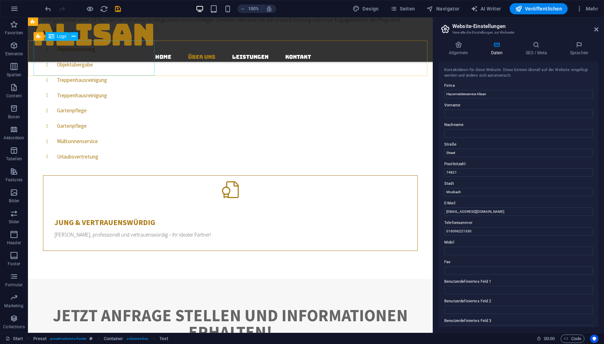
scroll to position [371, 0]
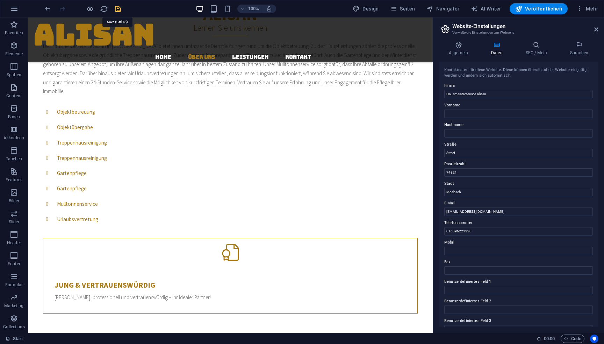
click at [117, 9] on icon "save" at bounding box center [118, 9] width 8 height 8
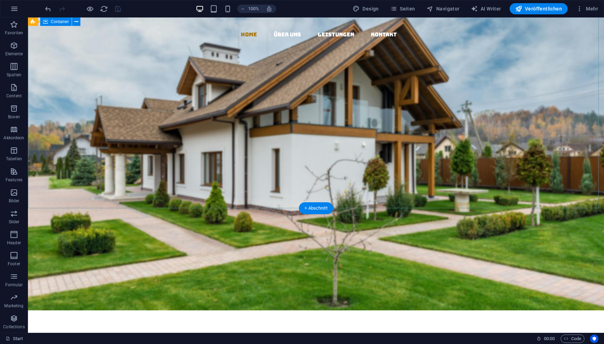
scroll to position [0, 0]
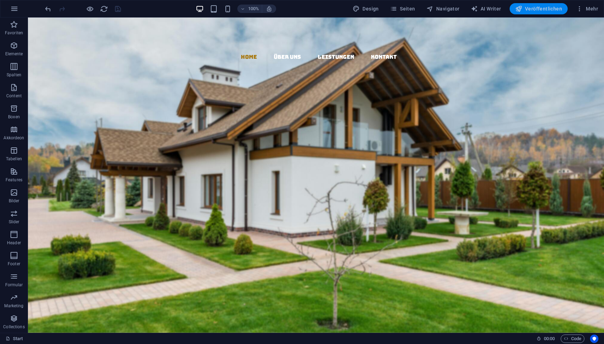
click at [528, 11] on span "Veröffentlichen" at bounding box center [538, 8] width 47 height 7
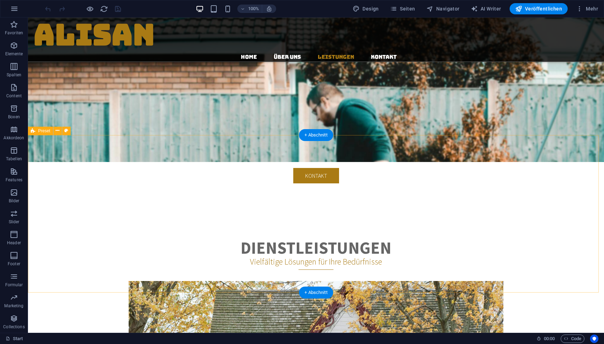
scroll to position [1149, 0]
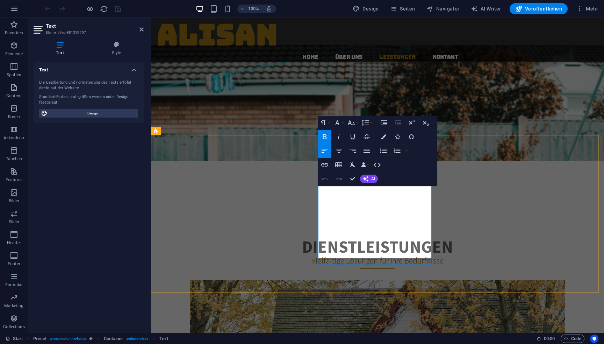
drag, startPoint x: 339, startPoint y: 229, endPoint x: 333, endPoint y: 228, distance: 6.3
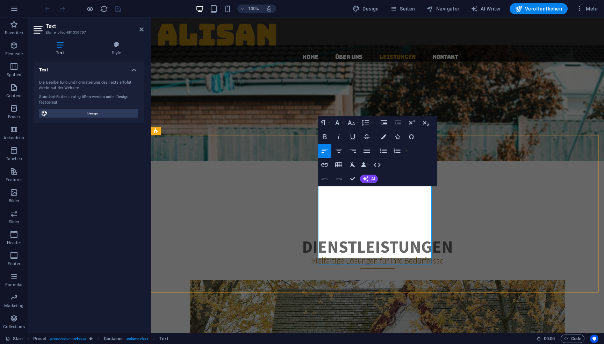
click at [14, 46] on icon "button" at bounding box center [14, 45] width 8 height 8
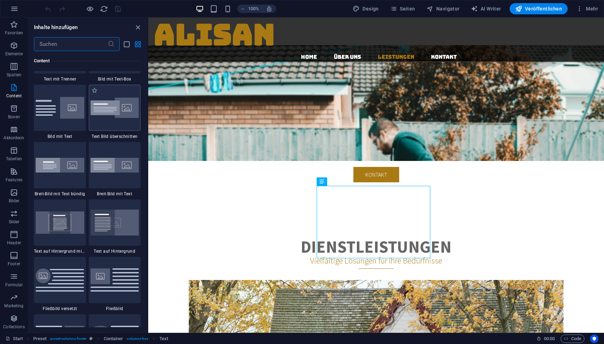
scroll to position [1402, 0]
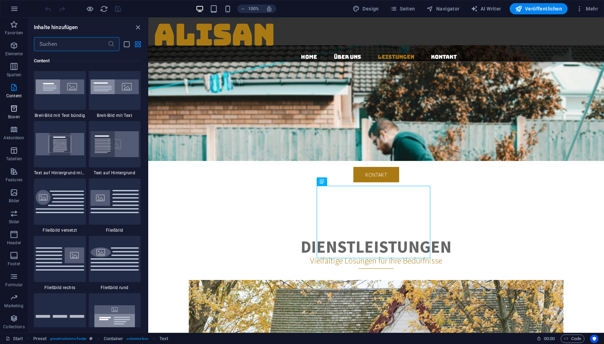
click at [20, 111] on span "Boxen" at bounding box center [14, 112] width 28 height 17
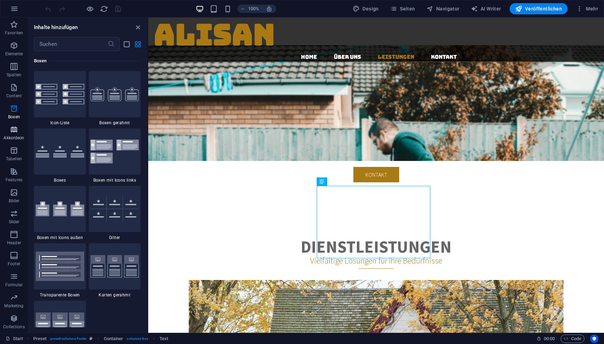
click at [14, 135] on p "Akkordeon" at bounding box center [13, 138] width 21 height 6
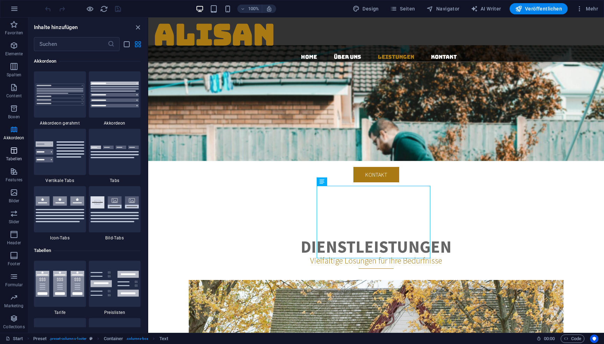
click at [13, 148] on icon "button" at bounding box center [14, 150] width 8 height 8
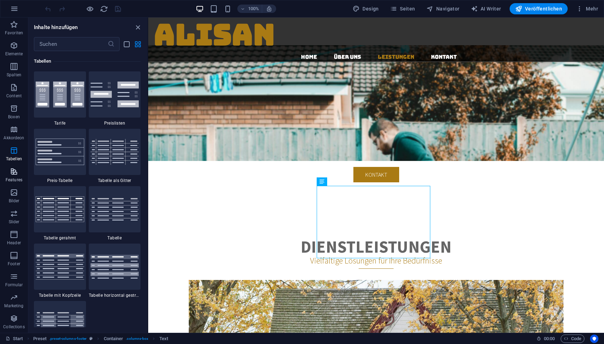
click at [15, 168] on icon "button" at bounding box center [14, 171] width 8 height 8
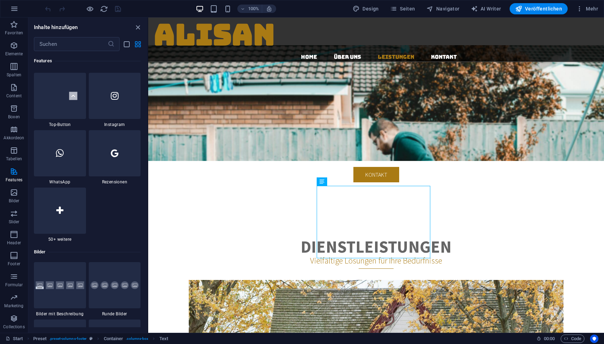
scroll to position [3388, 0]
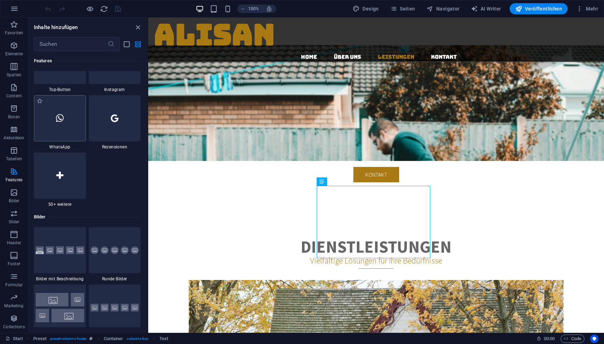
click at [60, 115] on icon at bounding box center [60, 118] width 8 height 9
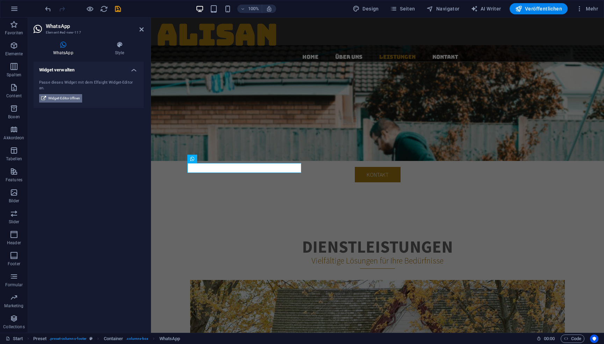
click at [63, 94] on span "Widget-Editor öffnen" at bounding box center [64, 98] width 32 height 8
click at [67, 94] on span "Widget-Editor öffnen" at bounding box center [64, 98] width 32 height 8
click at [65, 94] on span "Widget-Editor öffnen" at bounding box center [64, 98] width 32 height 8
click at [234, 159] on icon at bounding box center [236, 158] width 4 height 7
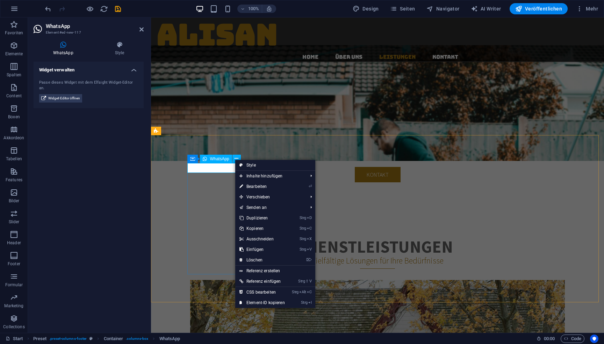
click at [212, 157] on span "WhatsApp" at bounding box center [219, 159] width 19 height 4
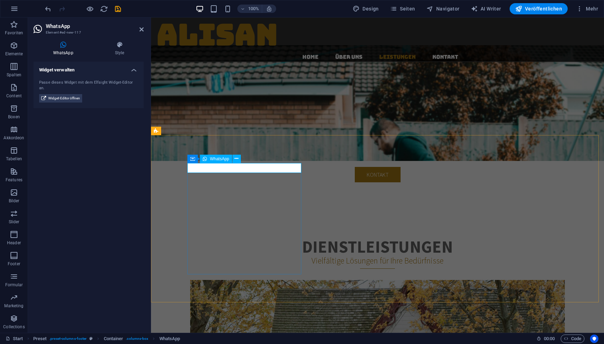
click at [212, 157] on span "WhatsApp" at bounding box center [219, 159] width 19 height 4
click at [46, 94] on icon at bounding box center [43, 98] width 5 height 8
click at [44, 94] on icon at bounding box center [43, 98] width 5 height 8
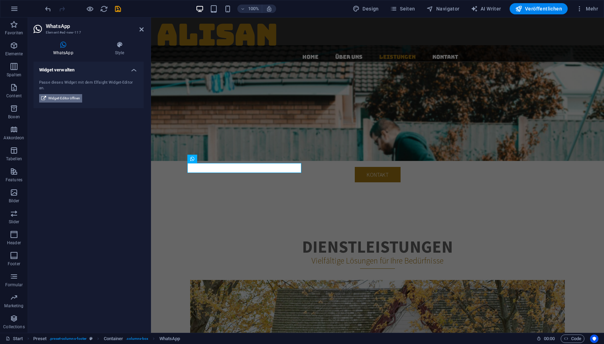
click at [44, 94] on icon at bounding box center [43, 98] width 5 height 8
click at [237, 158] on icon at bounding box center [236, 158] width 4 height 7
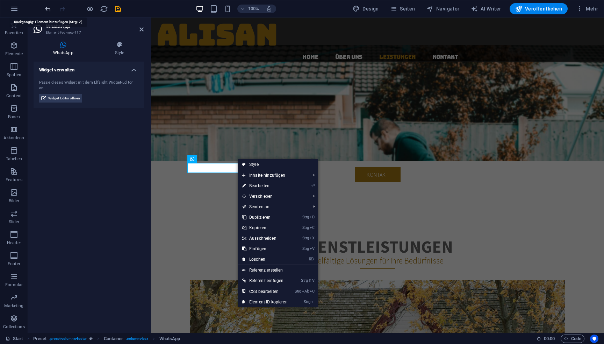
click at [49, 9] on icon "undo" at bounding box center [48, 9] width 8 height 8
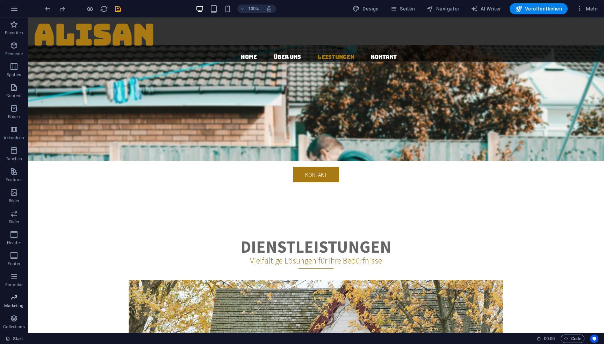
click at [14, 301] on icon "button" at bounding box center [14, 297] width 8 height 8
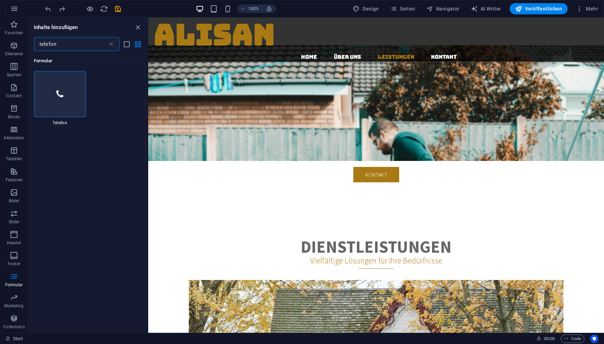
scroll to position [0, 0]
type input "telefon"
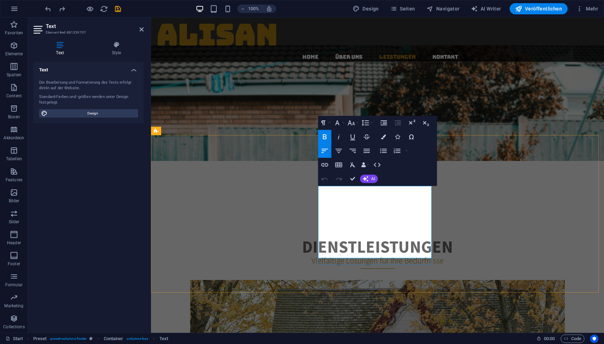
click at [14, 57] on span "Elemente" at bounding box center [14, 49] width 28 height 17
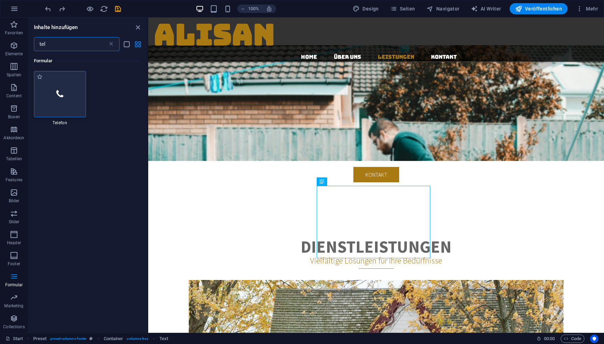
type input "tel"
click at [66, 88] on div at bounding box center [60, 94] width 52 height 46
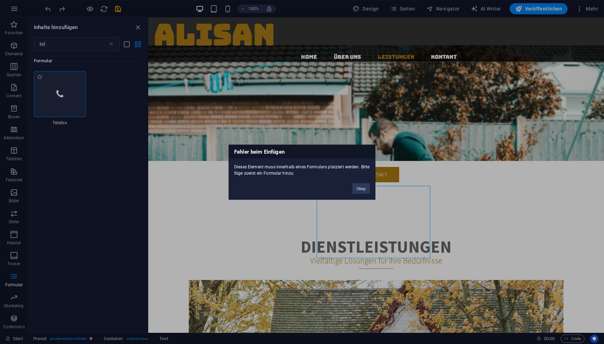
click at [66, 88] on div "Fehler beim Einfügen Dieses Element muss innerhalb eines Formulars platziert we…" at bounding box center [302, 172] width 604 height 344
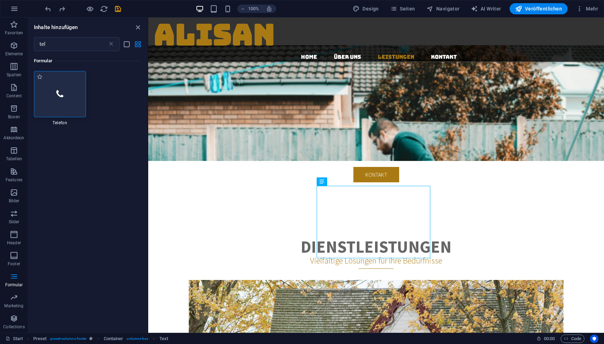
click at [66, 88] on div at bounding box center [60, 94] width 52 height 46
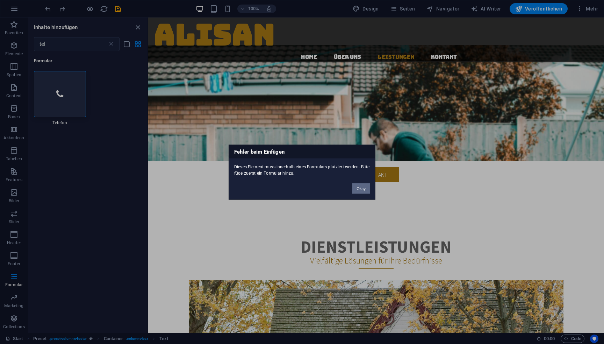
click at [356, 189] on button "Okay" at bounding box center [360, 188] width 17 height 10
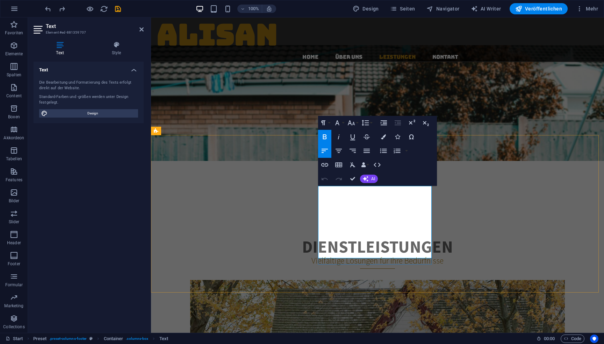
click at [327, 167] on icon "button" at bounding box center [324, 164] width 8 height 8
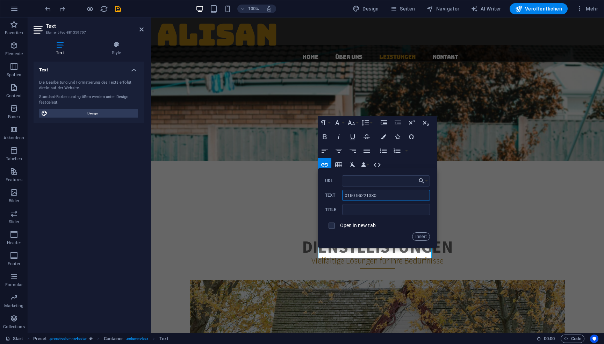
drag, startPoint x: 387, startPoint y: 197, endPoint x: 326, endPoint y: 194, distance: 60.9
click at [326, 194] on div "0160 96221330 Text" at bounding box center [377, 195] width 105 height 12
click at [376, 185] on input "URL" at bounding box center [386, 180] width 88 height 11
paste input "0160 96221330"
click at [404, 179] on input "tel:+4916096221330" at bounding box center [386, 180] width 88 height 11
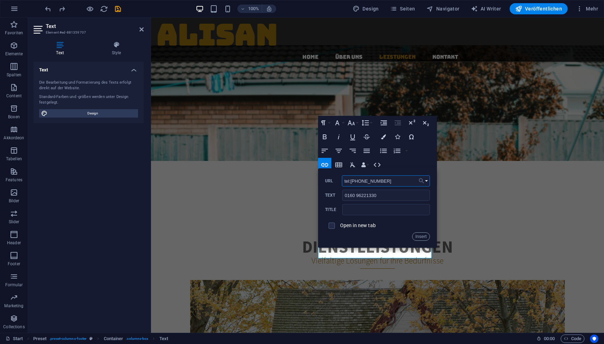
type input "tel:+4916096221330"
click at [428, 181] on button "Choose Link" at bounding box center [423, 180] width 13 height 11
click at [433, 173] on div "Back Choose Link Start Subpage Impressum Datenschutz Datei wählen ... tel:+4916…" at bounding box center [377, 207] width 119 height 79
click at [422, 171] on div "Back Choose Link Start Subpage Impressum Datenschutz Datei wählen ... tel:+4916…" at bounding box center [377, 207] width 119 height 79
click at [393, 183] on input "tel:+4916096221330" at bounding box center [386, 180] width 88 height 11
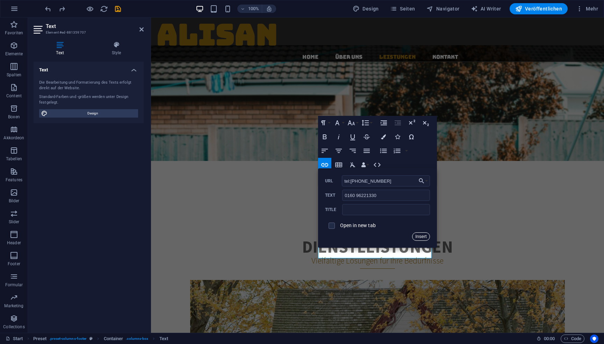
click at [417, 236] on button "Insert" at bounding box center [421, 236] width 18 height 8
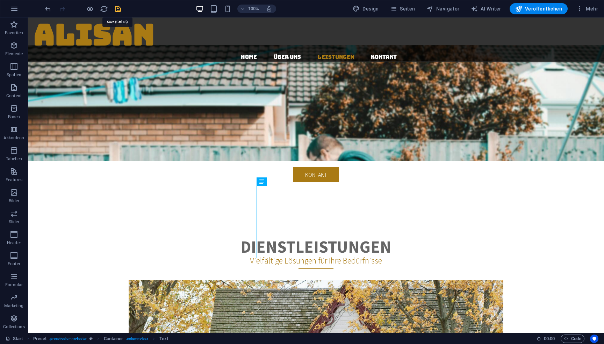
click at [120, 7] on icon "save" at bounding box center [118, 9] width 8 height 8
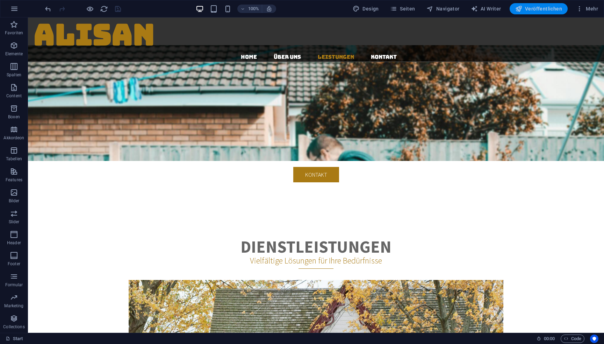
click at [536, 7] on span "Veröffentlichen" at bounding box center [538, 8] width 47 height 7
